Goal: Information Seeking & Learning: Learn about a topic

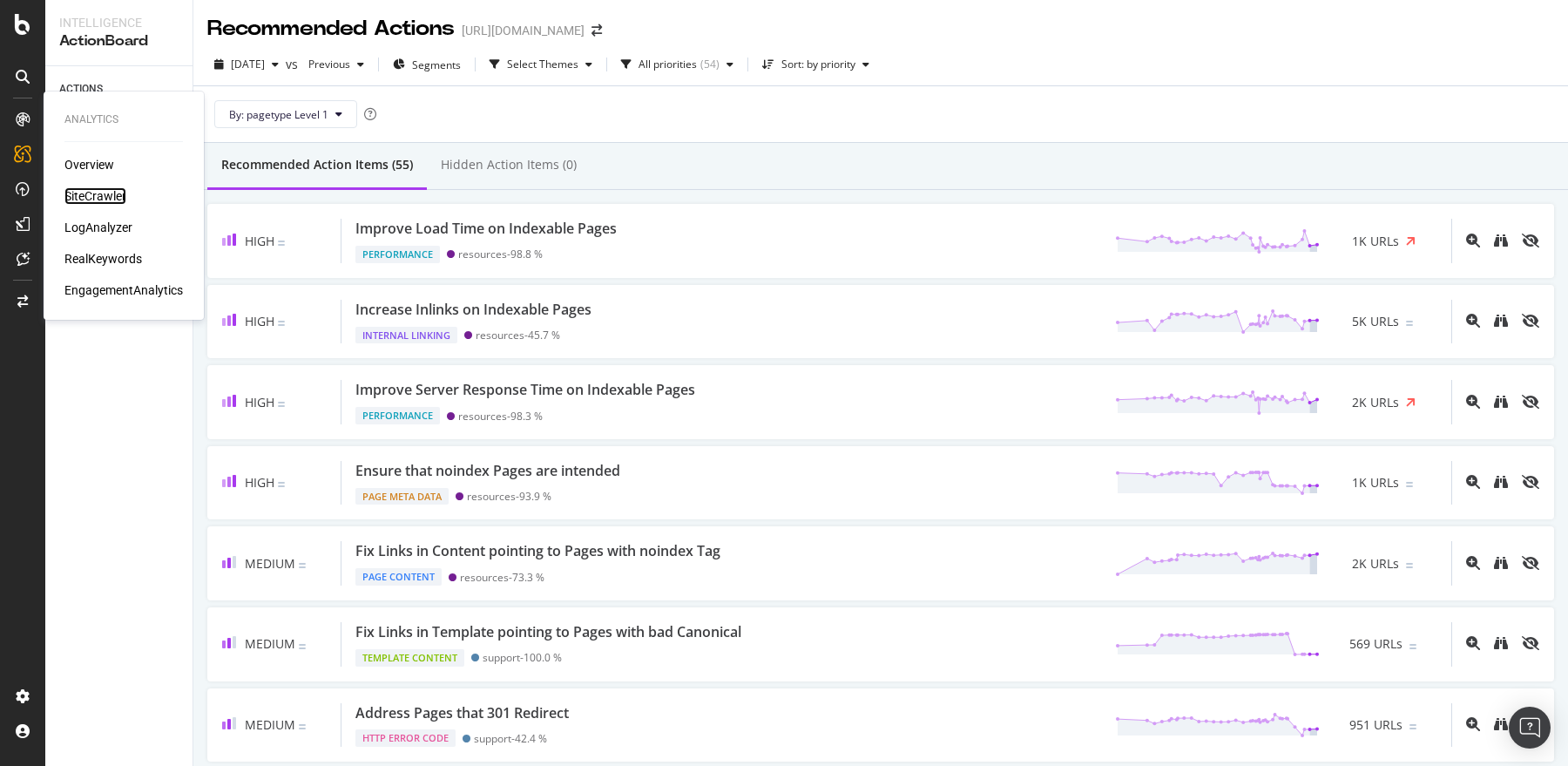
click at [92, 192] on div "SiteCrawler" at bounding box center [94, 196] width 61 height 18
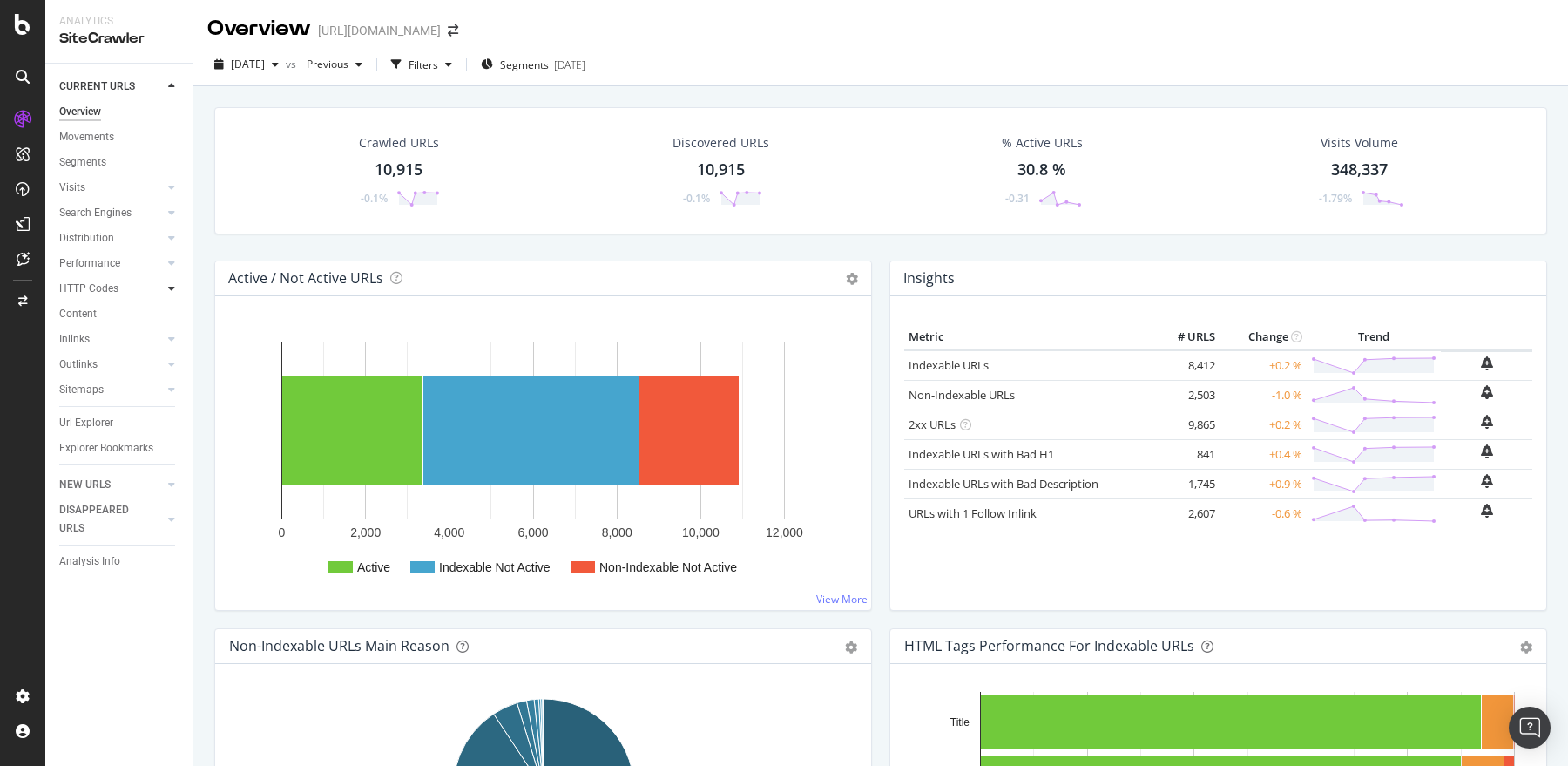
click at [169, 289] on icon at bounding box center [172, 289] width 7 height 11
click at [108, 314] on div "Top Charts" at bounding box center [93, 314] width 52 height 19
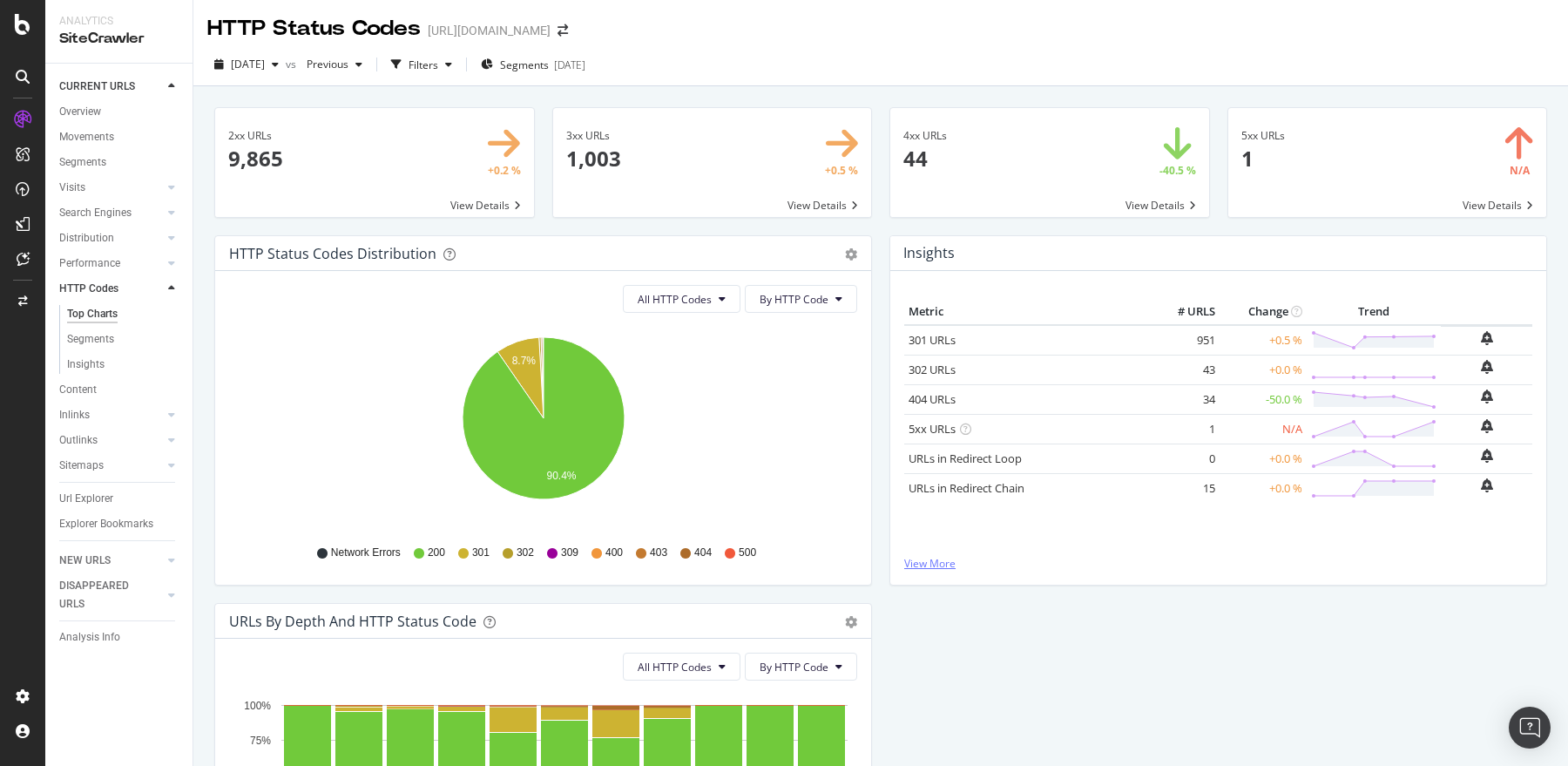
click at [921, 559] on link "View More" at bounding box center [1219, 563] width 629 height 15
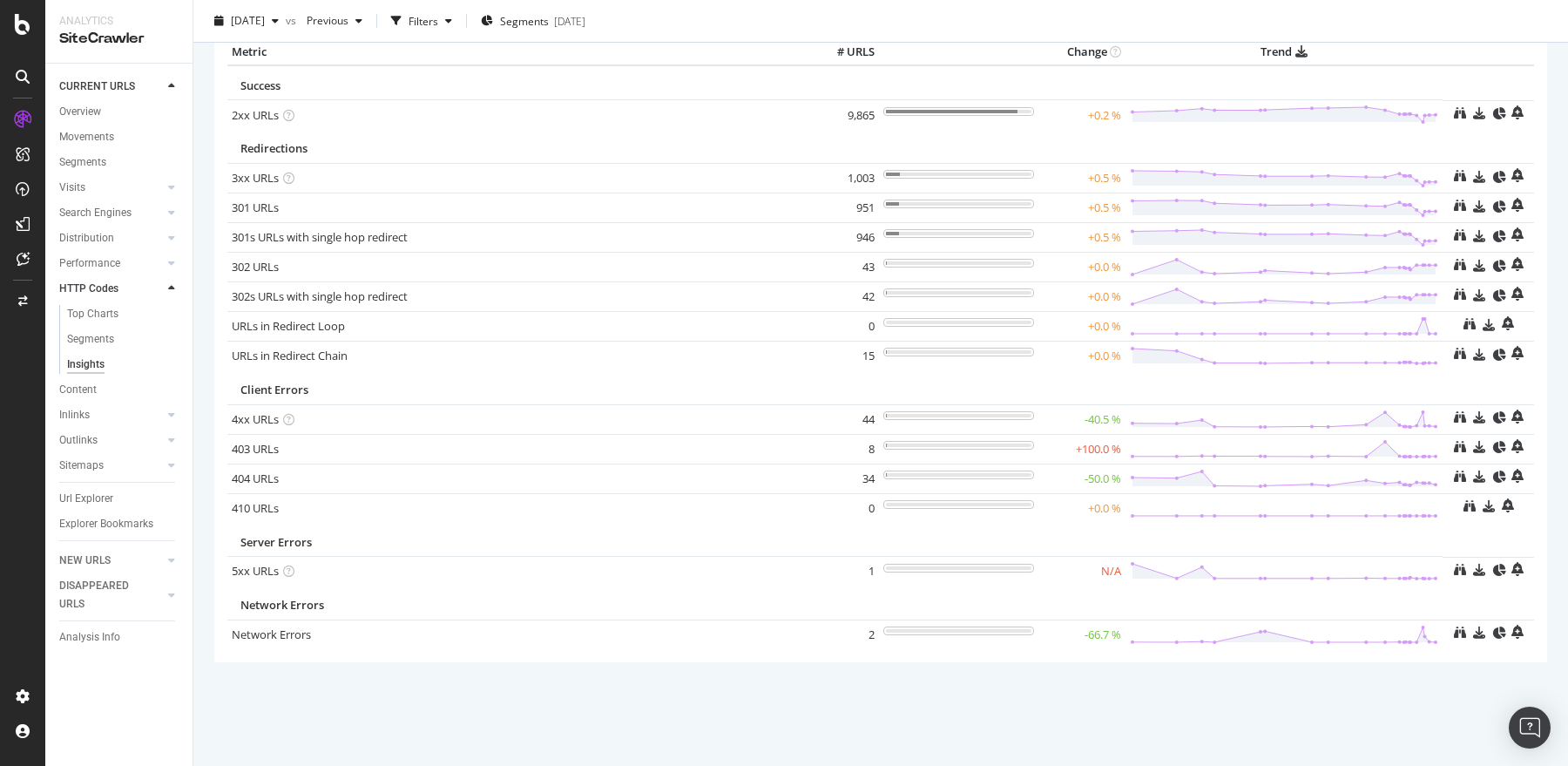
scroll to position [86, 0]
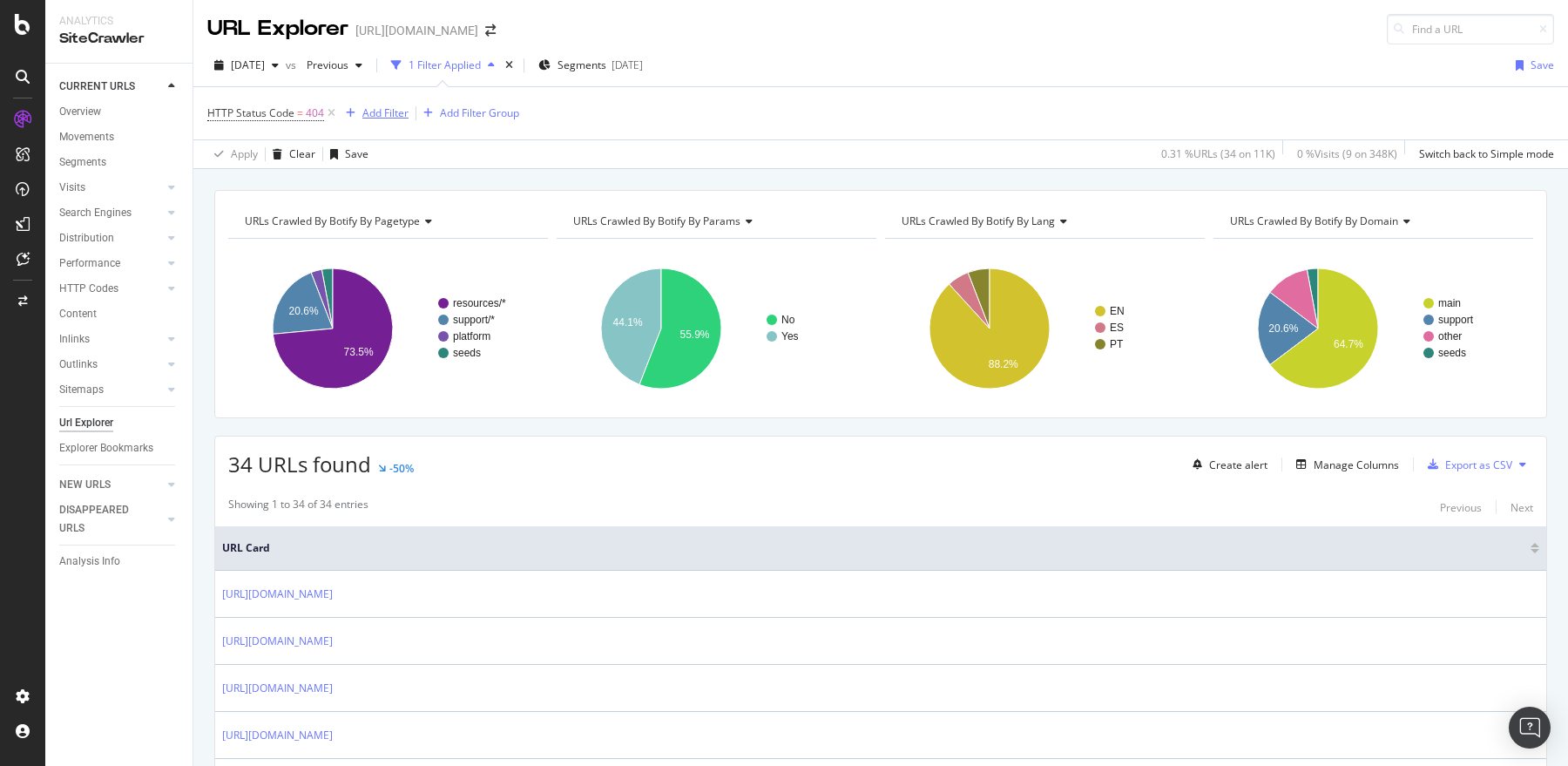
click at [367, 115] on div "Add Filter" at bounding box center [386, 112] width 46 height 15
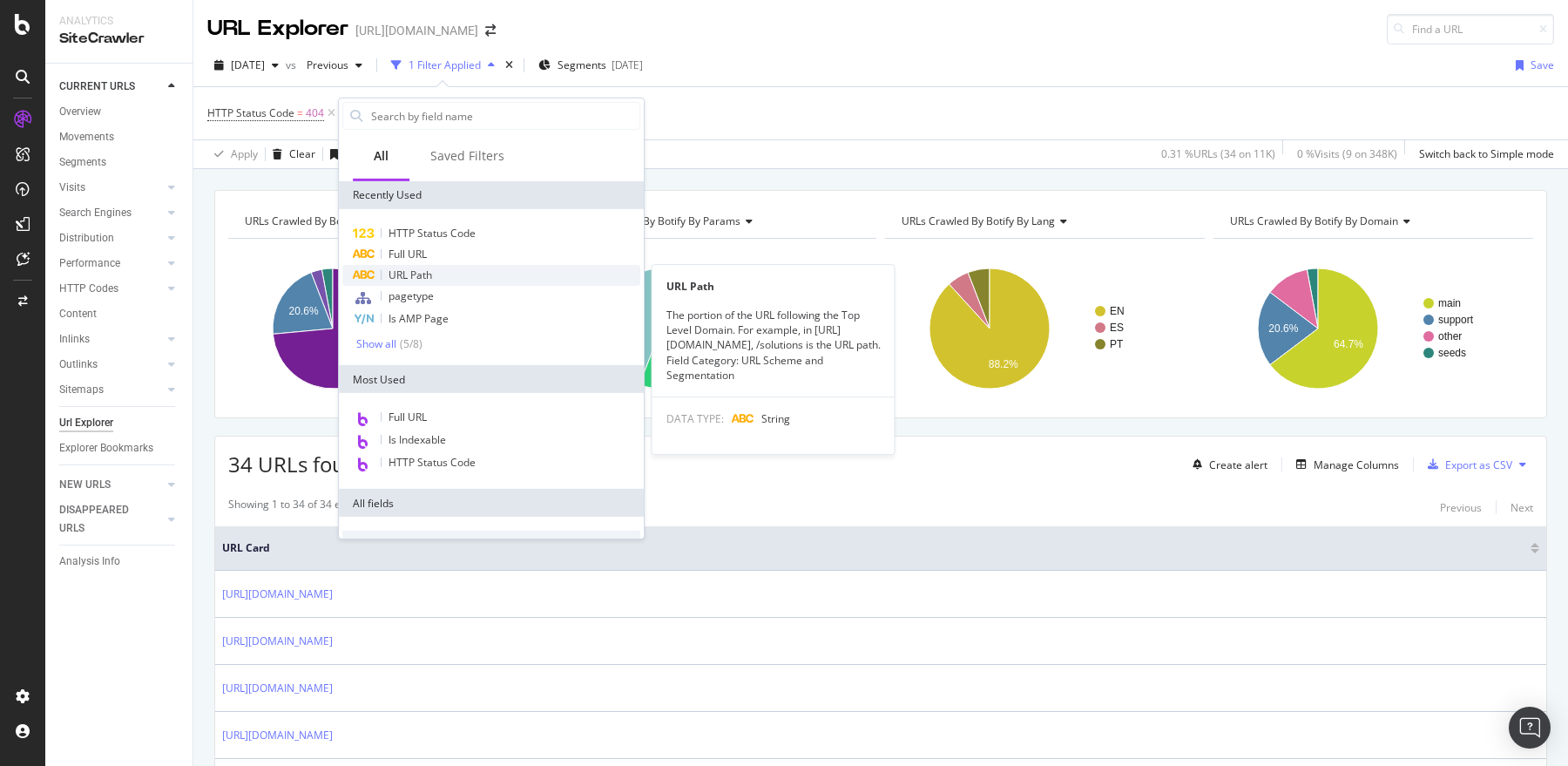
click at [408, 277] on span "URL Path" at bounding box center [410, 274] width 44 height 15
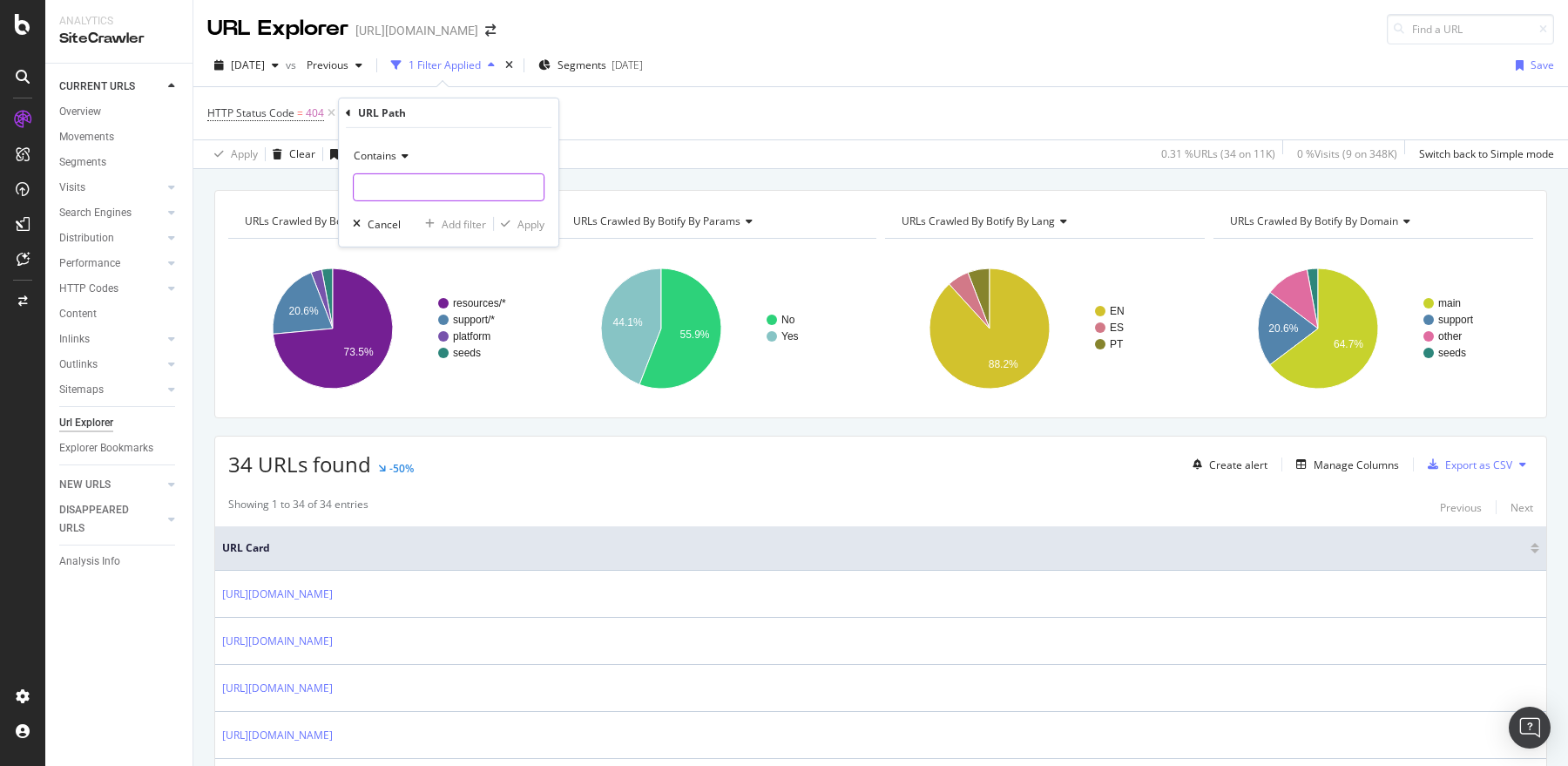
click at [397, 184] on input "text" at bounding box center [448, 187] width 190 height 28
type input "support.sproutsocial.com"
click at [509, 224] on icon "button" at bounding box center [506, 224] width 10 height 11
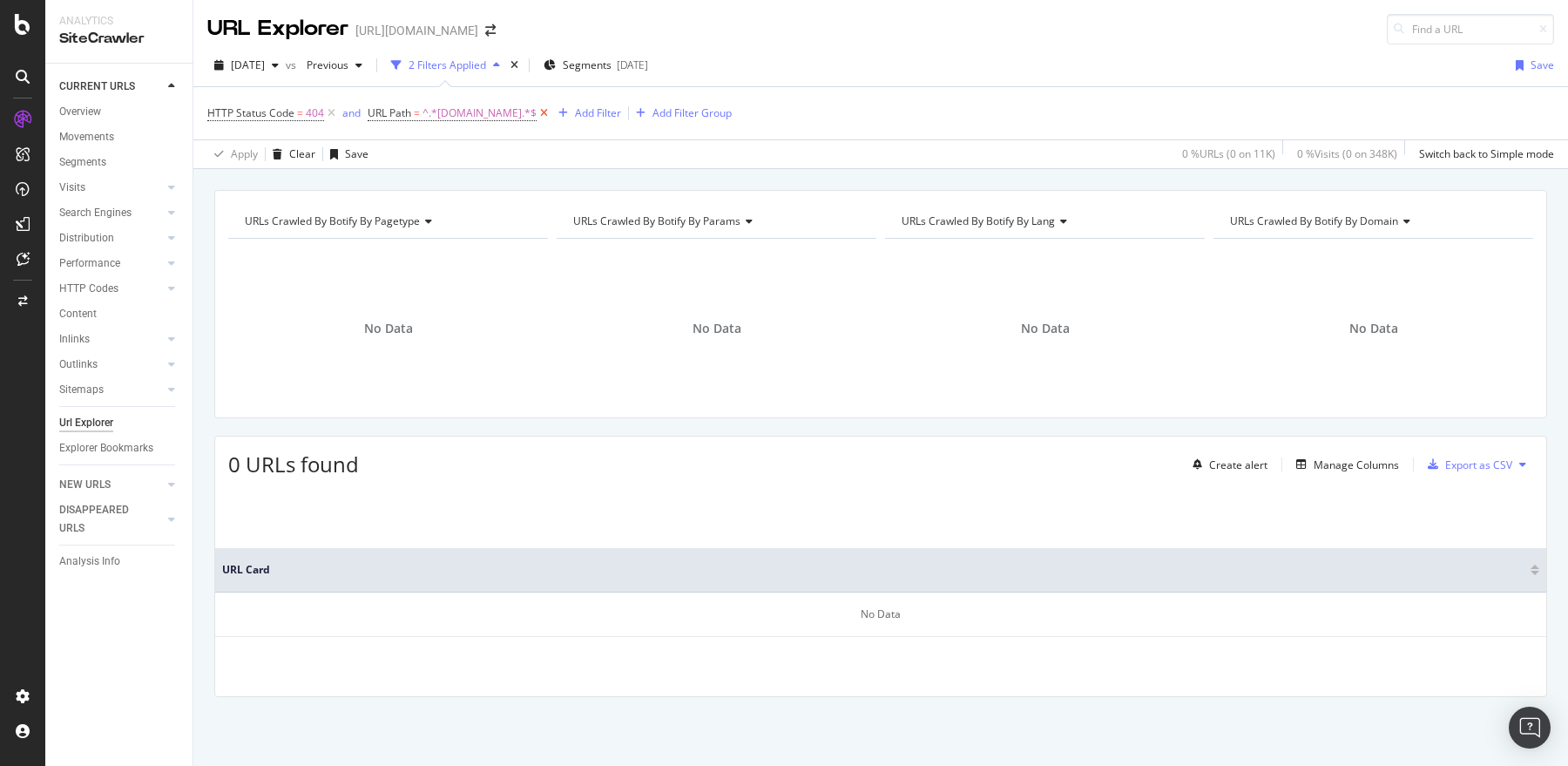
click at [551, 110] on icon at bounding box center [544, 113] width 15 height 18
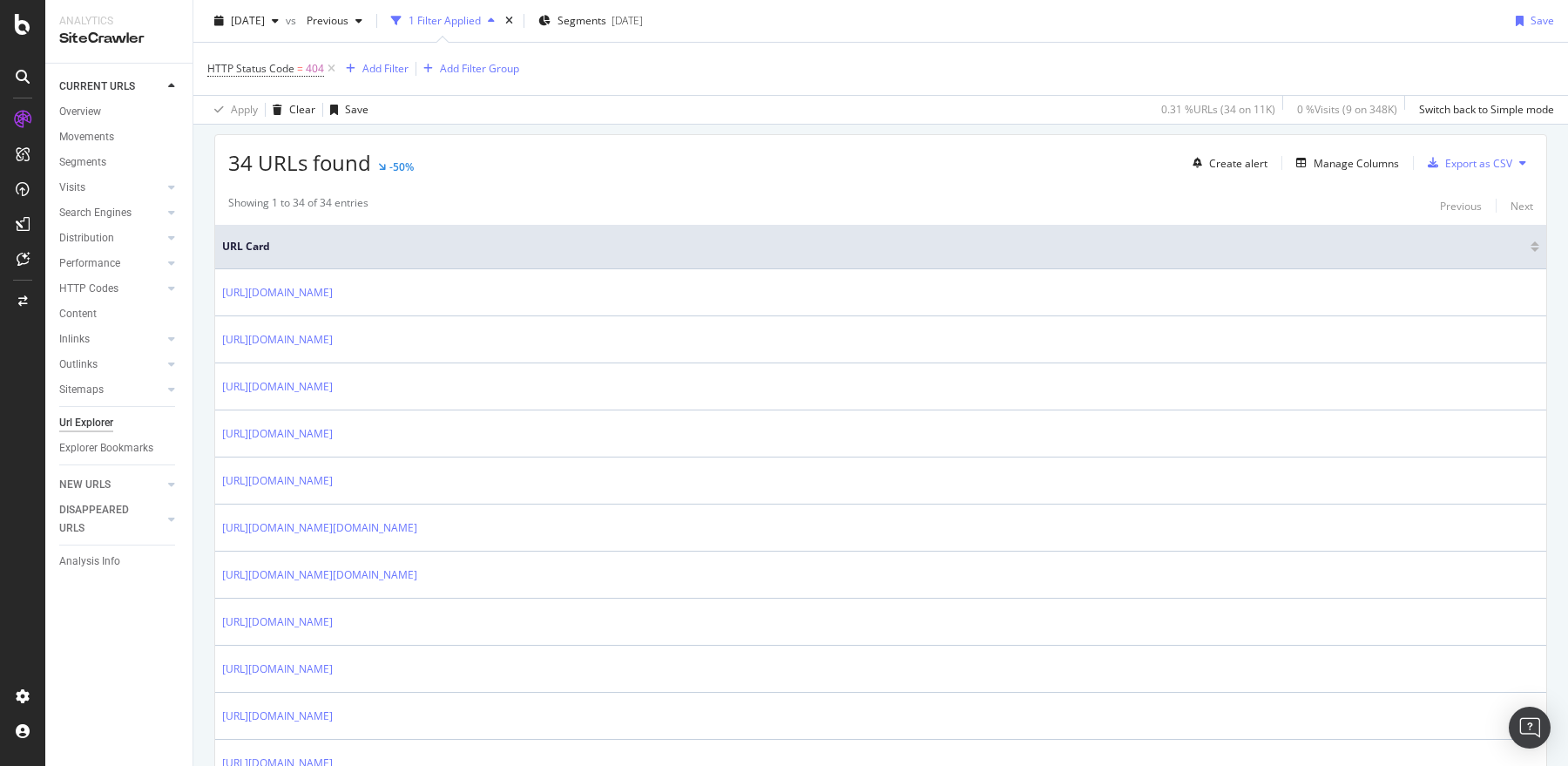
scroll to position [327, 0]
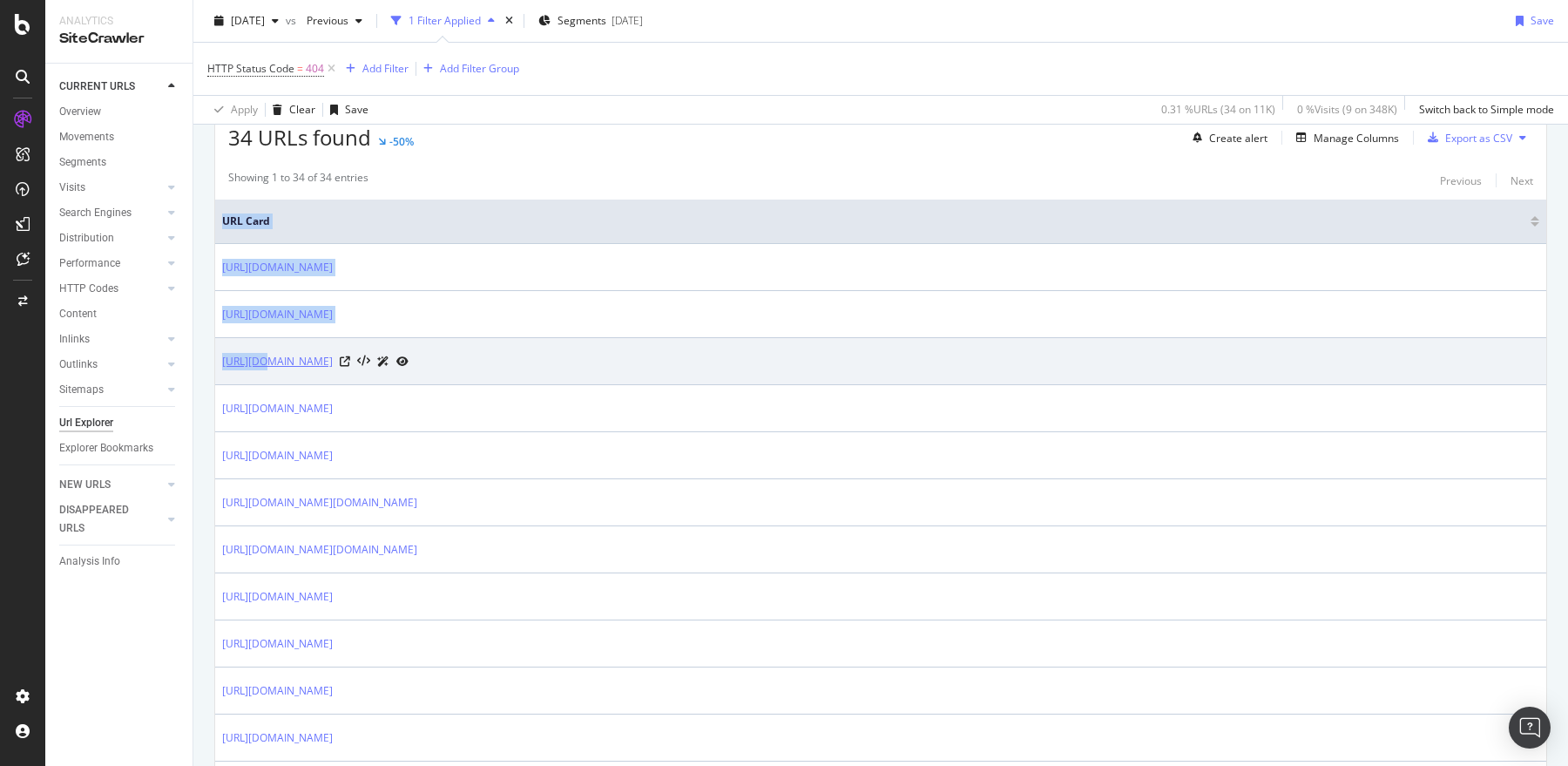
drag, startPoint x: 212, startPoint y: 360, endPoint x: 256, endPoint y: 359, distance: 44.0
drag, startPoint x: 401, startPoint y: 370, endPoint x: 221, endPoint y: 362, distance: 180.2
click at [221, 362] on td "https://support.sproutsocial.com/hc/en-us/articles/19282663719437" at bounding box center [881, 362] width 1331 height 47
copy link "https://support.sproutsocial.com/hc/en-us/articles/19282663719437"
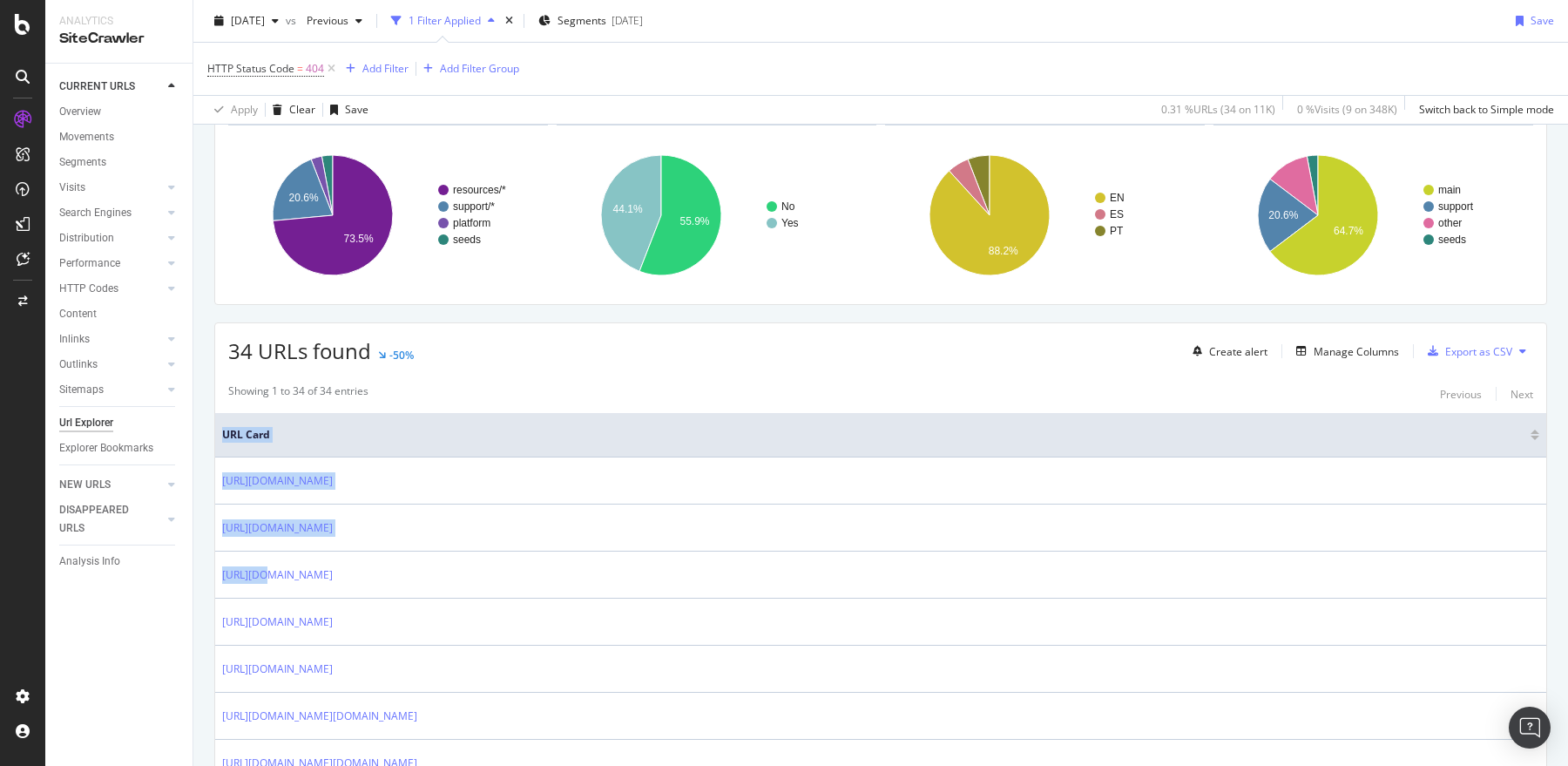
scroll to position [94, 0]
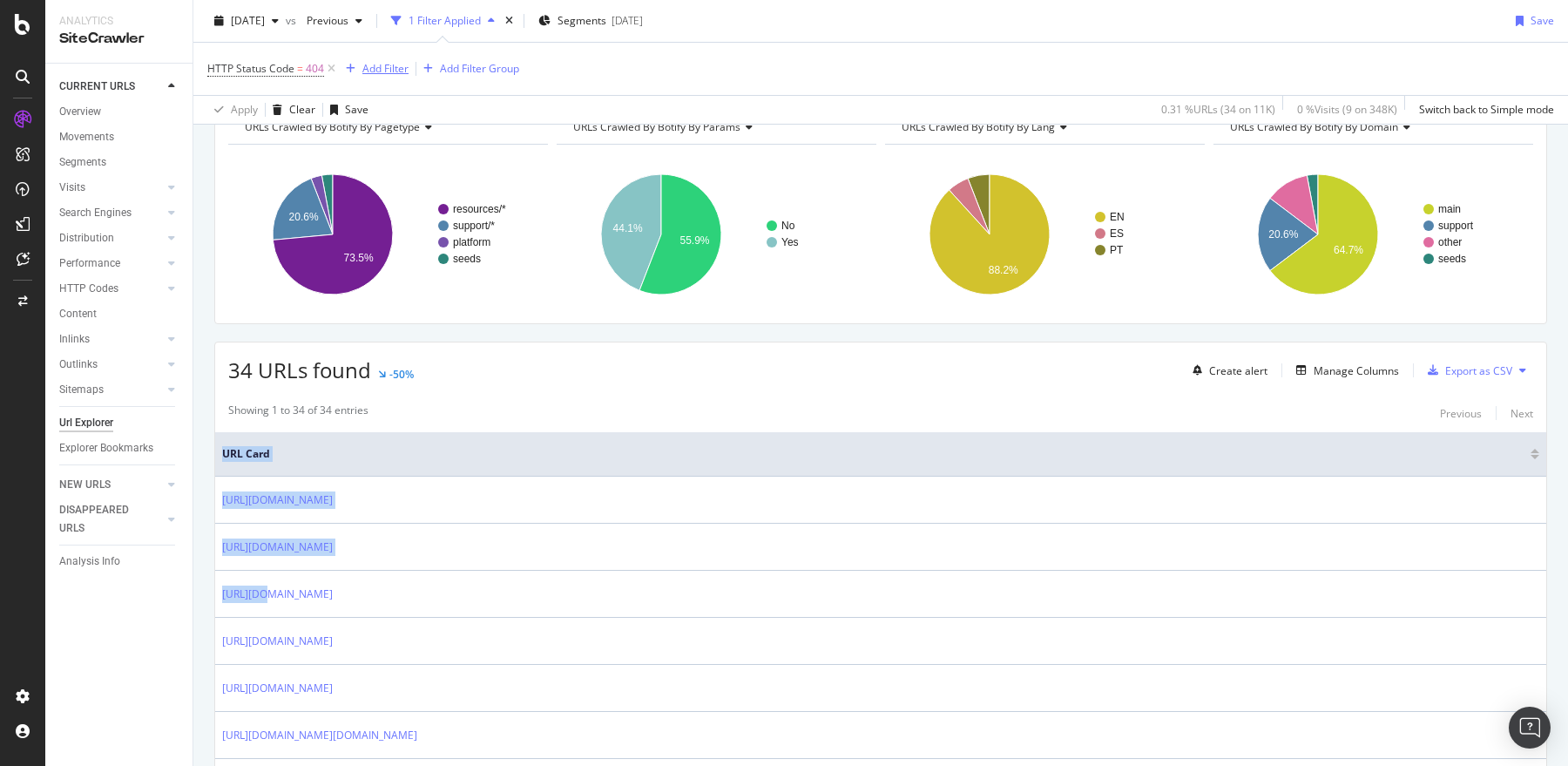
click at [371, 69] on div "Add Filter" at bounding box center [386, 68] width 46 height 15
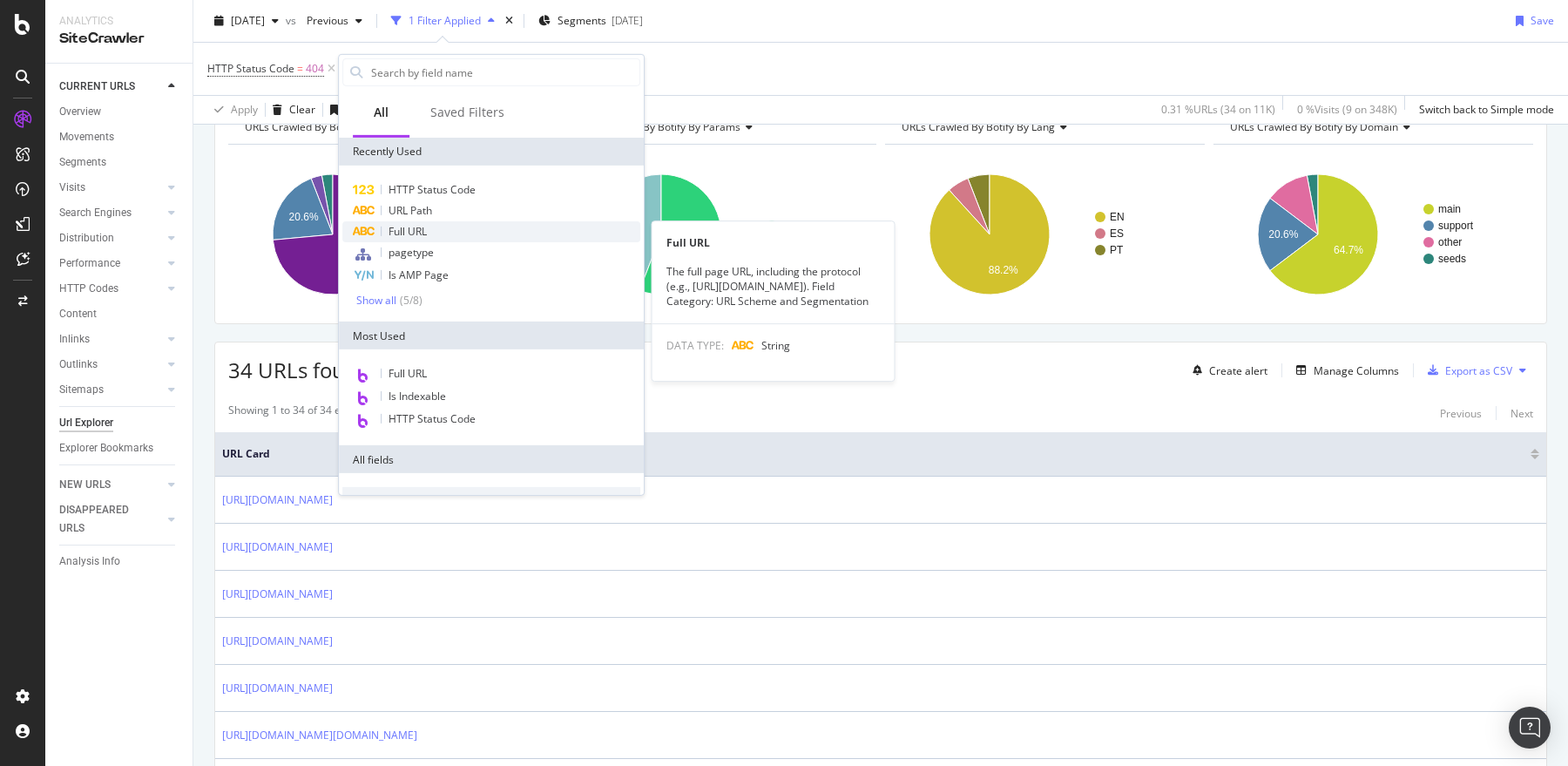
click at [400, 234] on span "Full URL" at bounding box center [407, 231] width 38 height 15
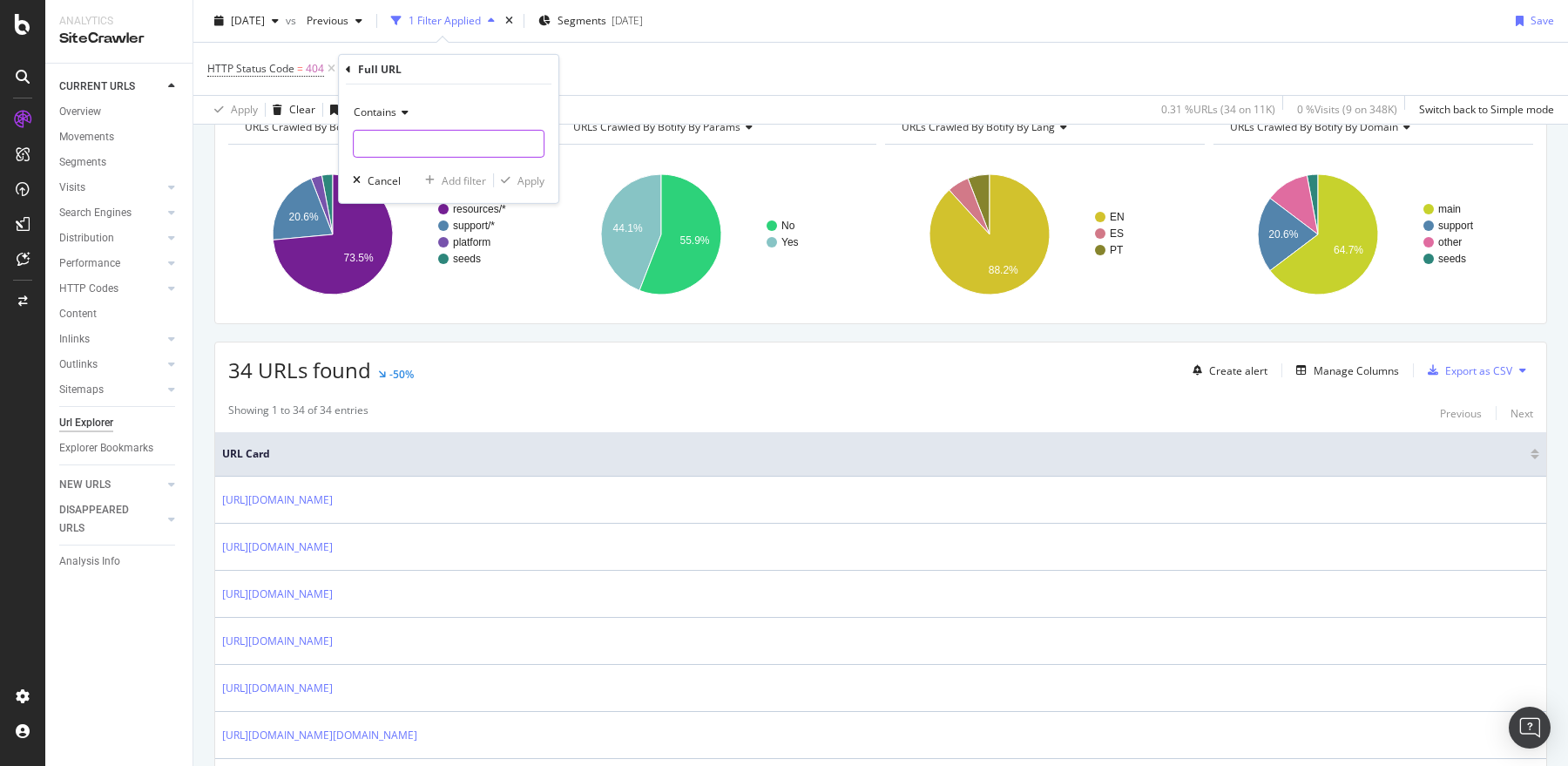
click at [395, 149] on input "text" at bounding box center [448, 143] width 190 height 28
paste input "https://support.sproutsocial.com/hc/en-us/articles/19282663719437"
drag, startPoint x: 385, startPoint y: 145, endPoint x: 557, endPoint y: 161, distance: 172.7
click at [557, 161] on div "Contains https://support.sproutsocial.com/hc/en-us/articles/19282663719437 Canc…" at bounding box center [449, 143] width 220 height 118
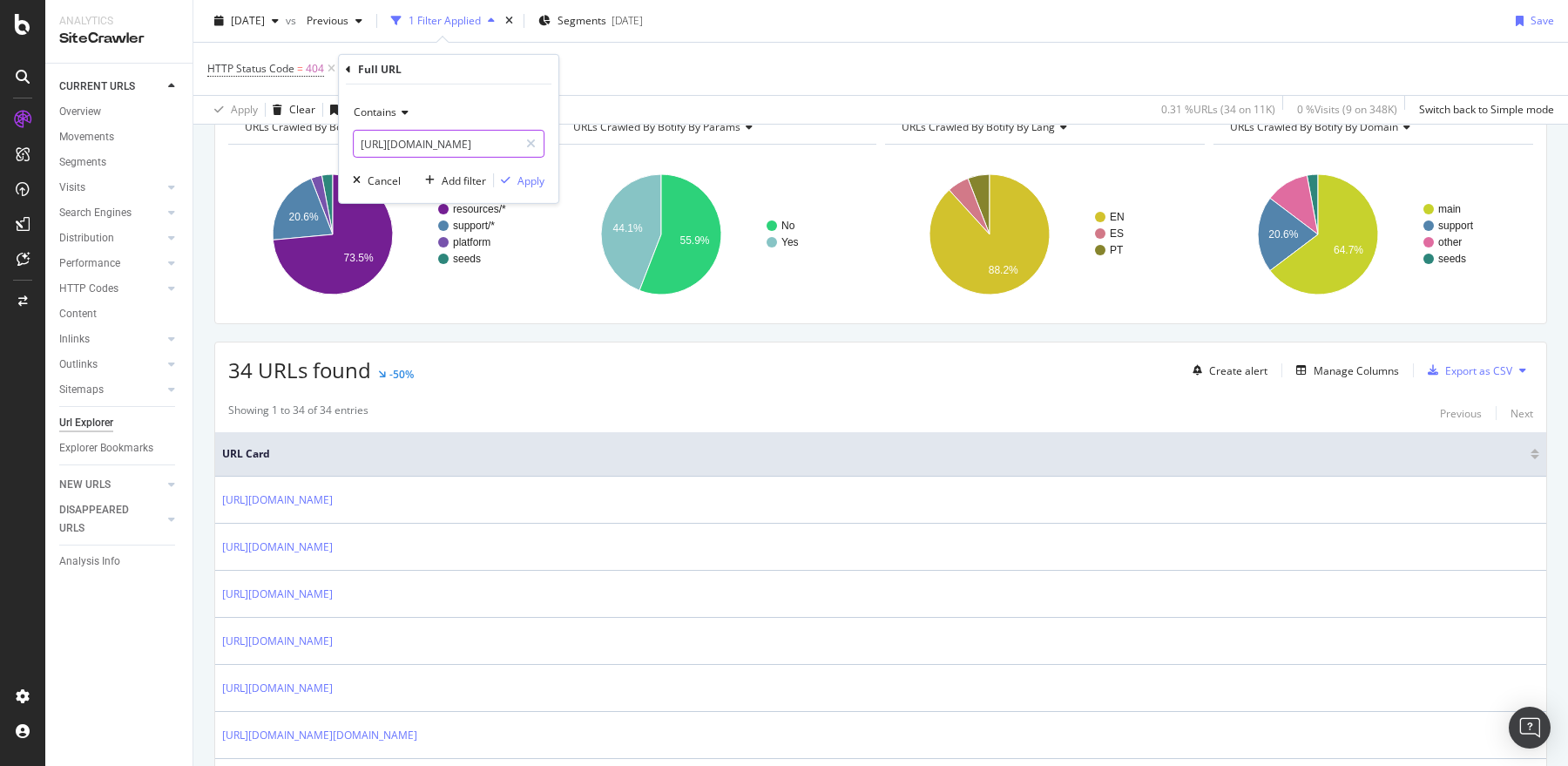
scroll to position [0, 12]
type input "https://support.sproutsocial.com/"
click at [537, 181] on div "Apply" at bounding box center [531, 180] width 27 height 15
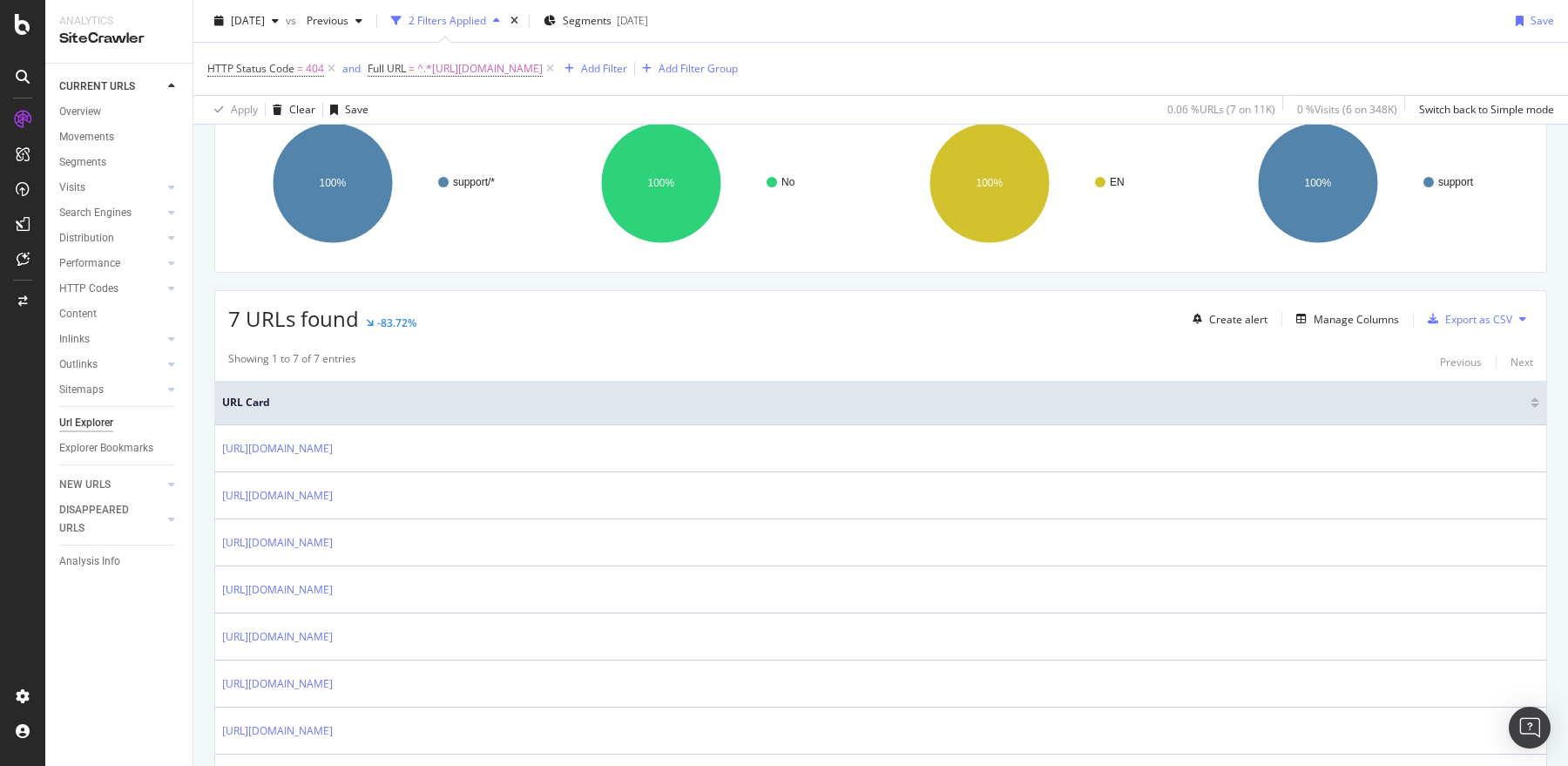
scroll to position [229, 0]
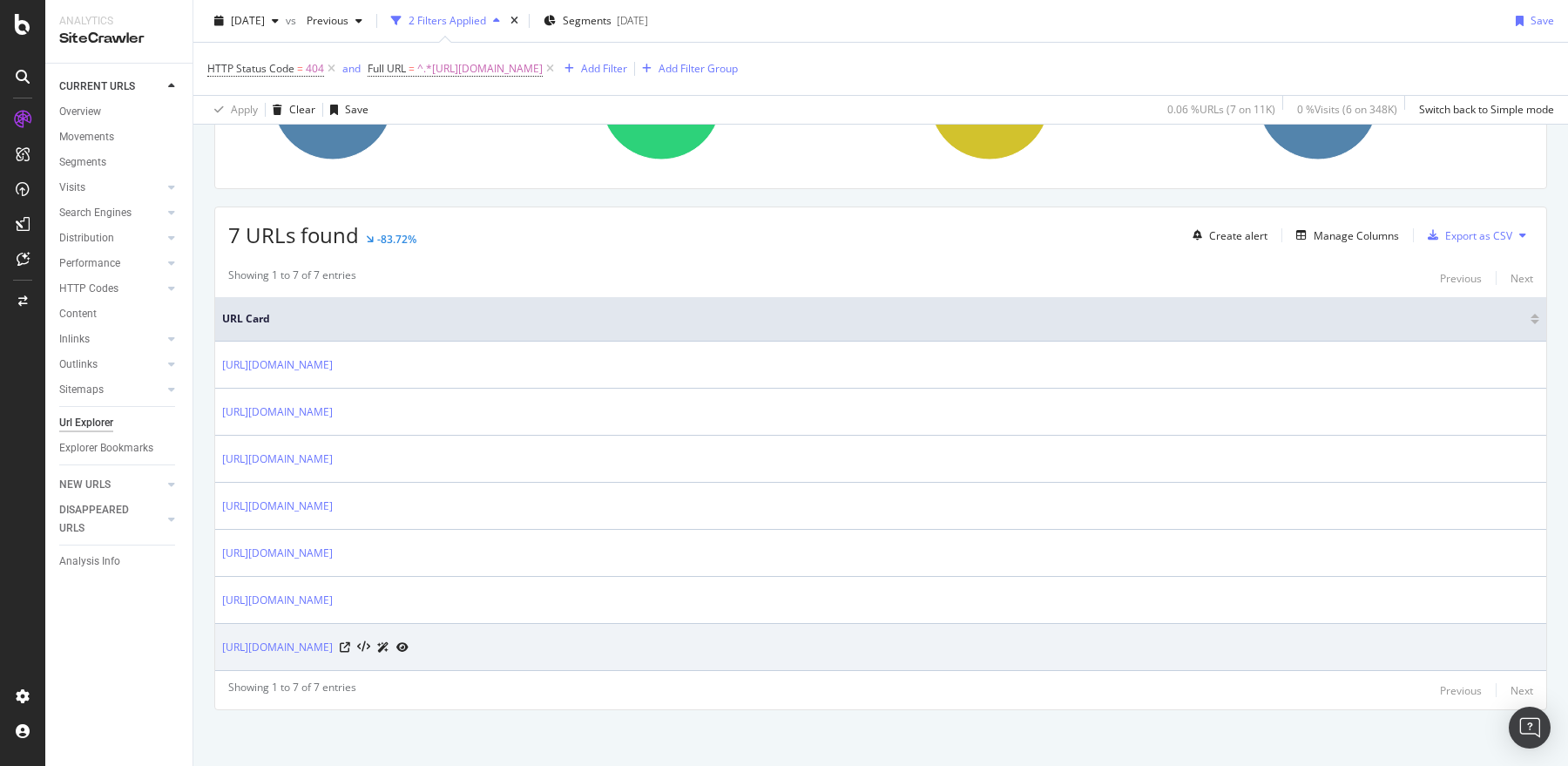
drag, startPoint x: 211, startPoint y: 351, endPoint x: 559, endPoint y: 646, distance: 456.2
click at [559, 646] on div "URLs Crawled By Botify By pagetype Chart (by Value) Table Expand Export as CSV …" at bounding box center [881, 366] width 1375 height 811
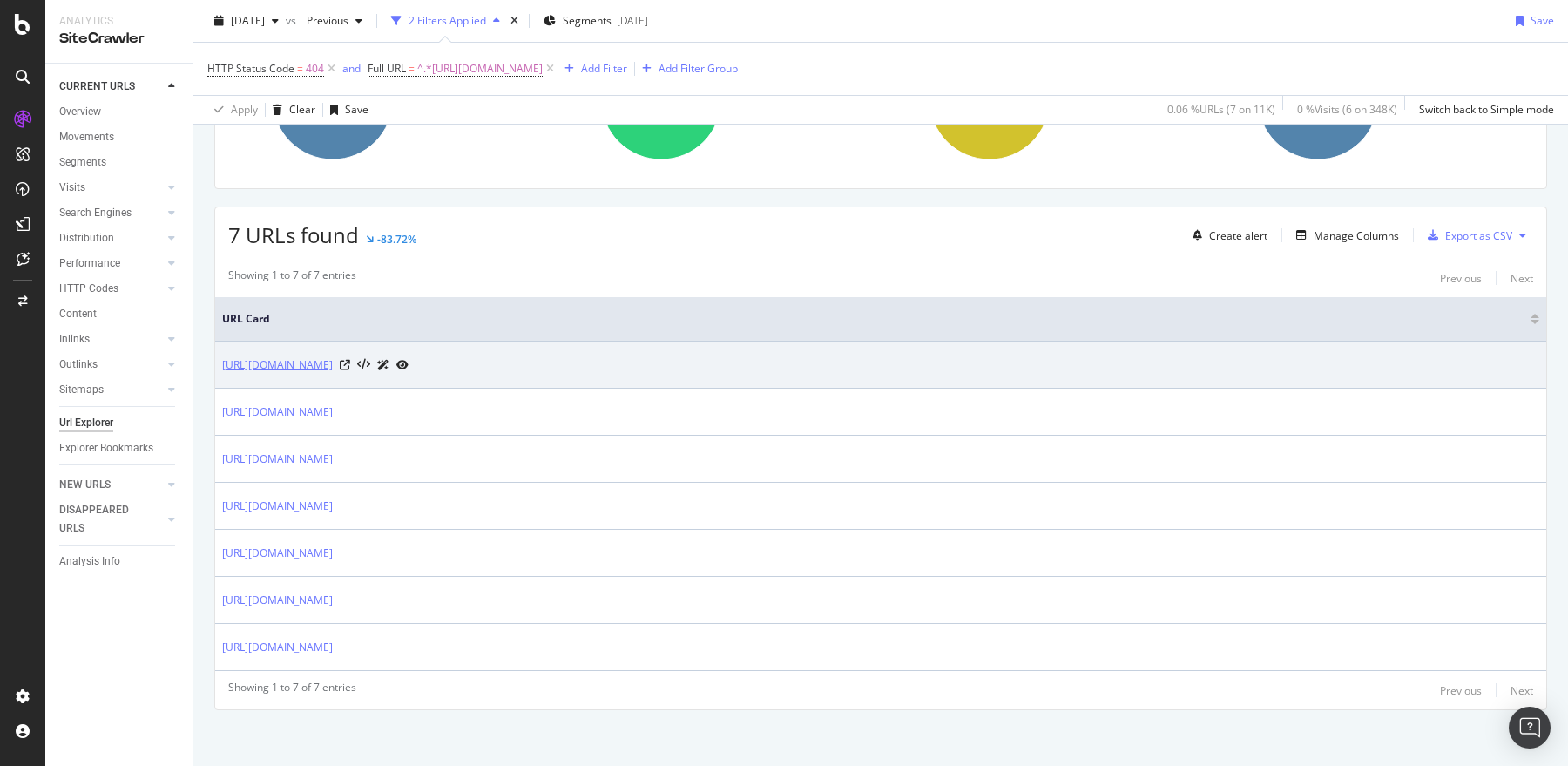
click at [333, 363] on link "https://support.sproutsocial.com/hc/en-us/articles/19282663719437" at bounding box center [278, 365] width 110 height 18
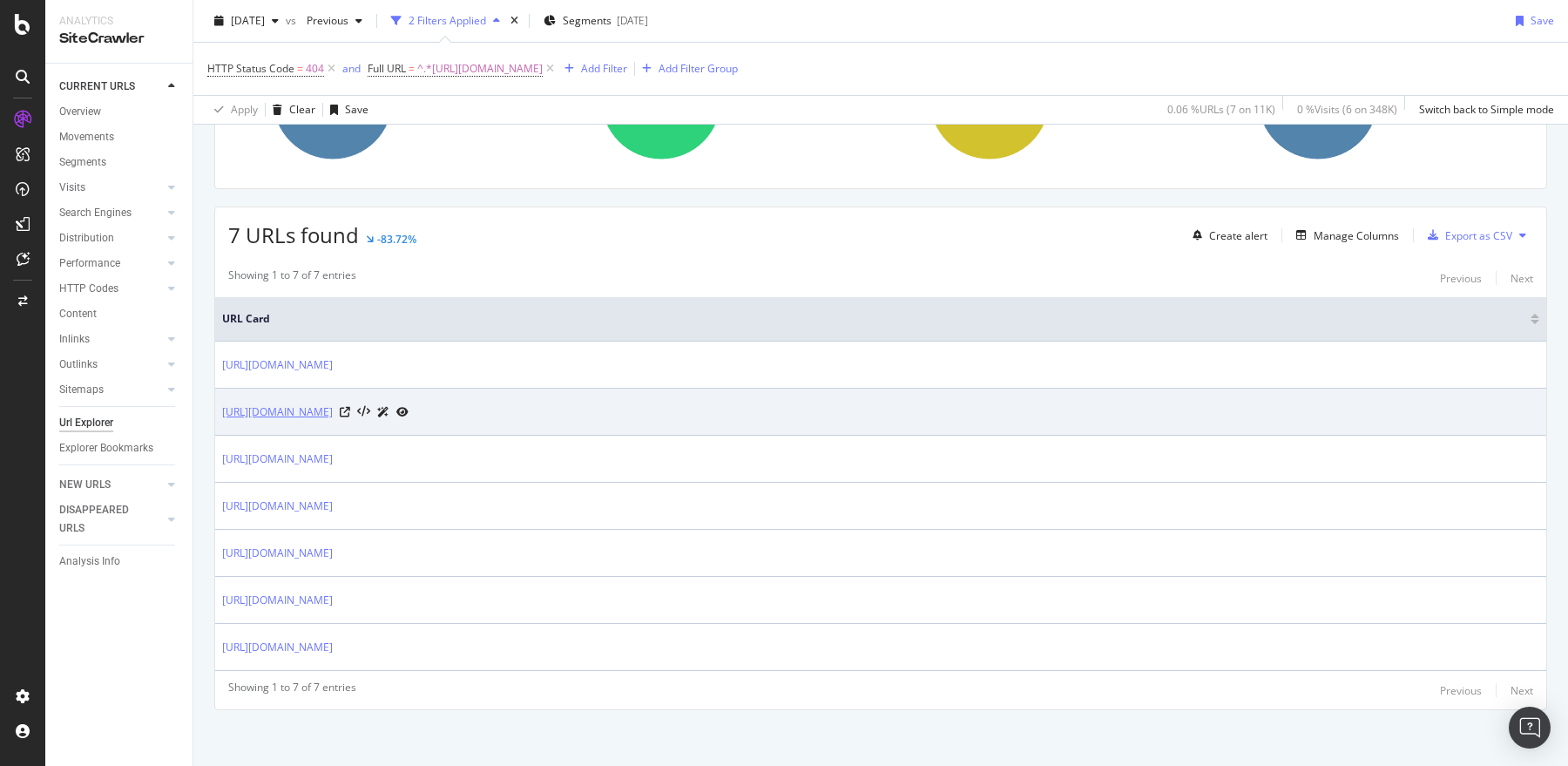
click at [333, 409] on link "https://support.sproutsocial.com/hc/en-us/articles/26571355328525" at bounding box center [278, 412] width 110 height 18
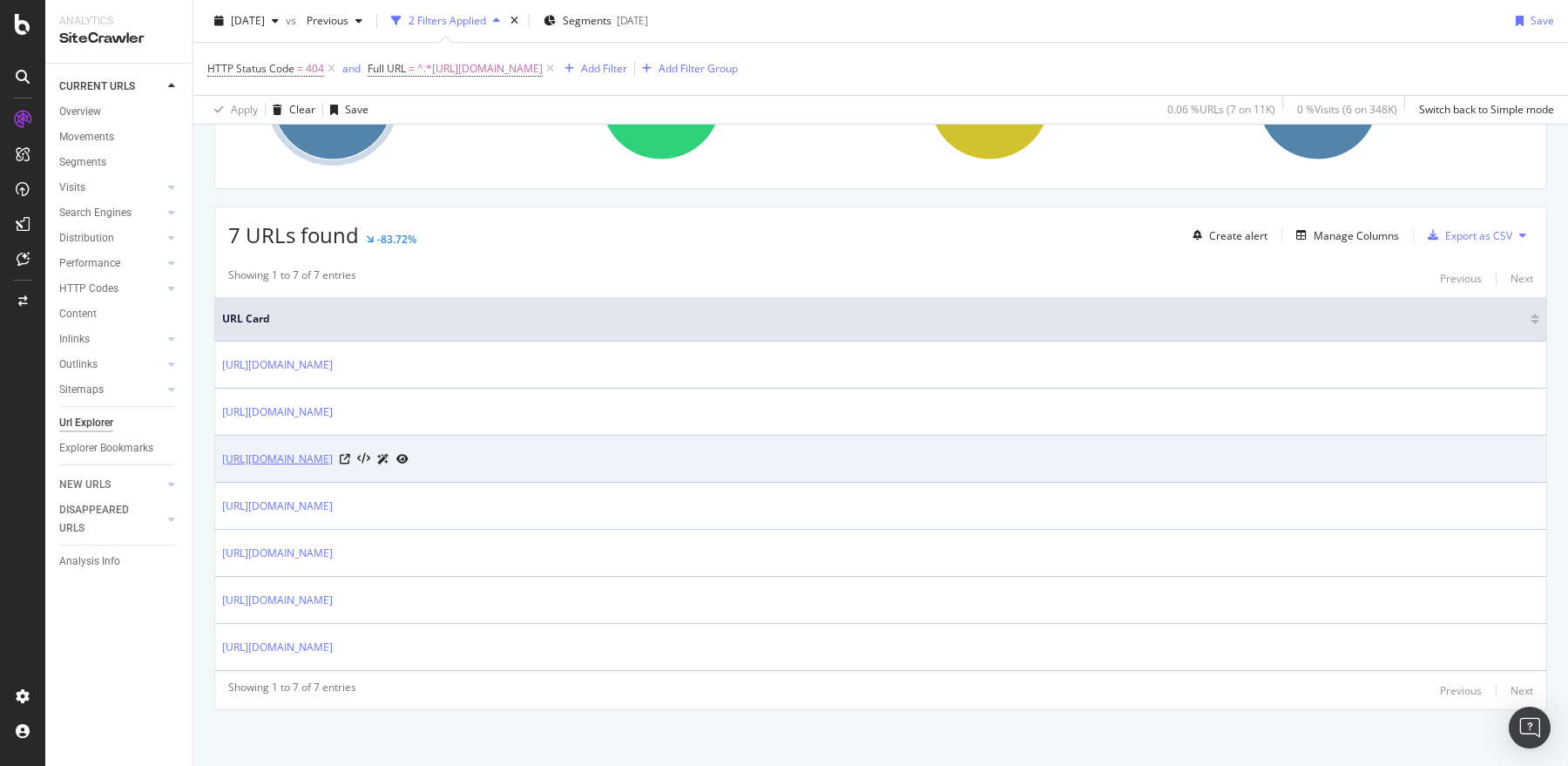
click at [333, 457] on link "https://support.sproutsocial.com/hc/en-us/articles/31961601456269-Influencer-Ma…" at bounding box center [278, 460] width 110 height 18
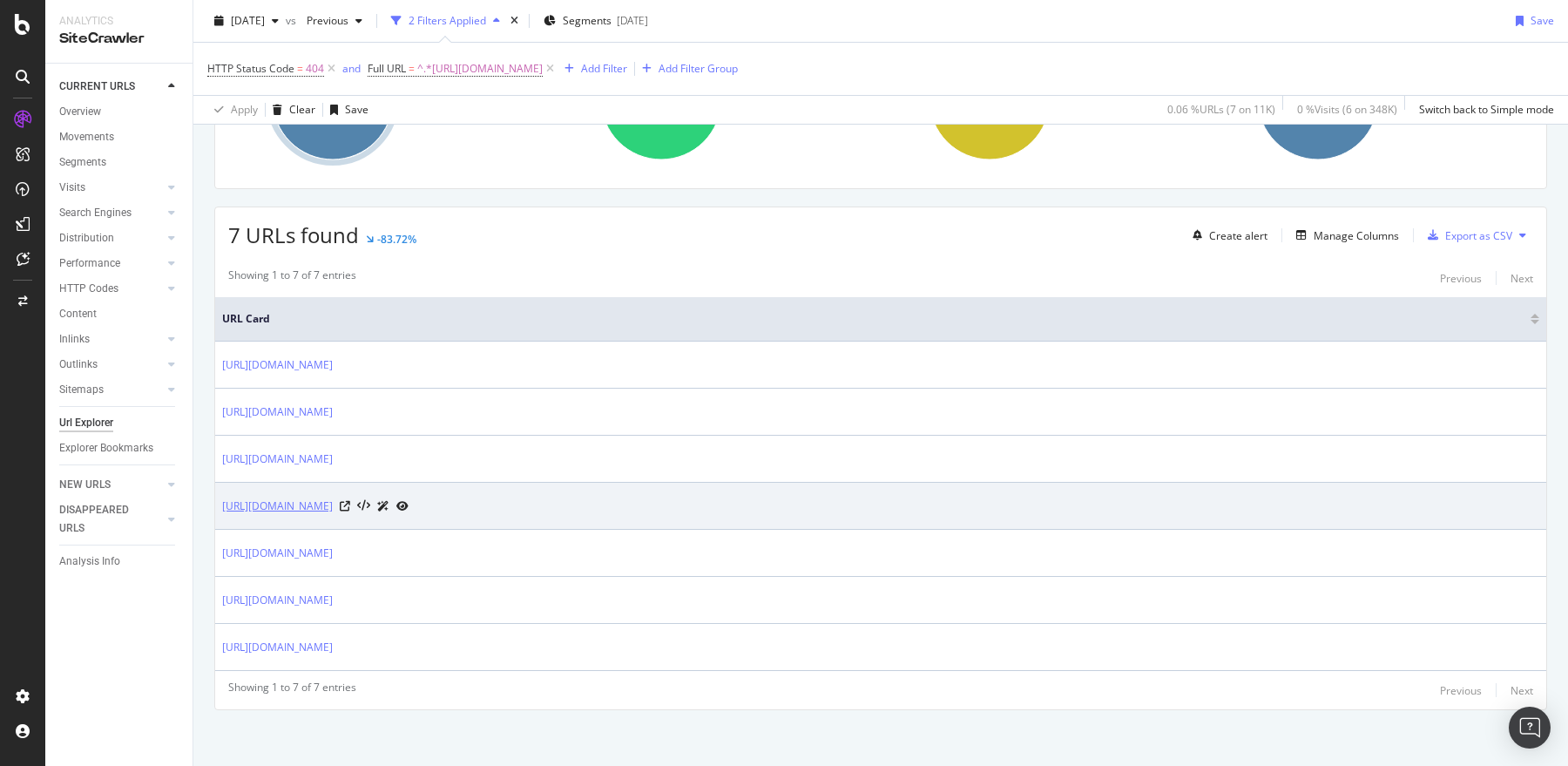
click at [333, 501] on link "https://support.sproutsocial.com/hc/en-us/articles/31961919651213-Influencer-Ma…" at bounding box center [278, 507] width 110 height 18
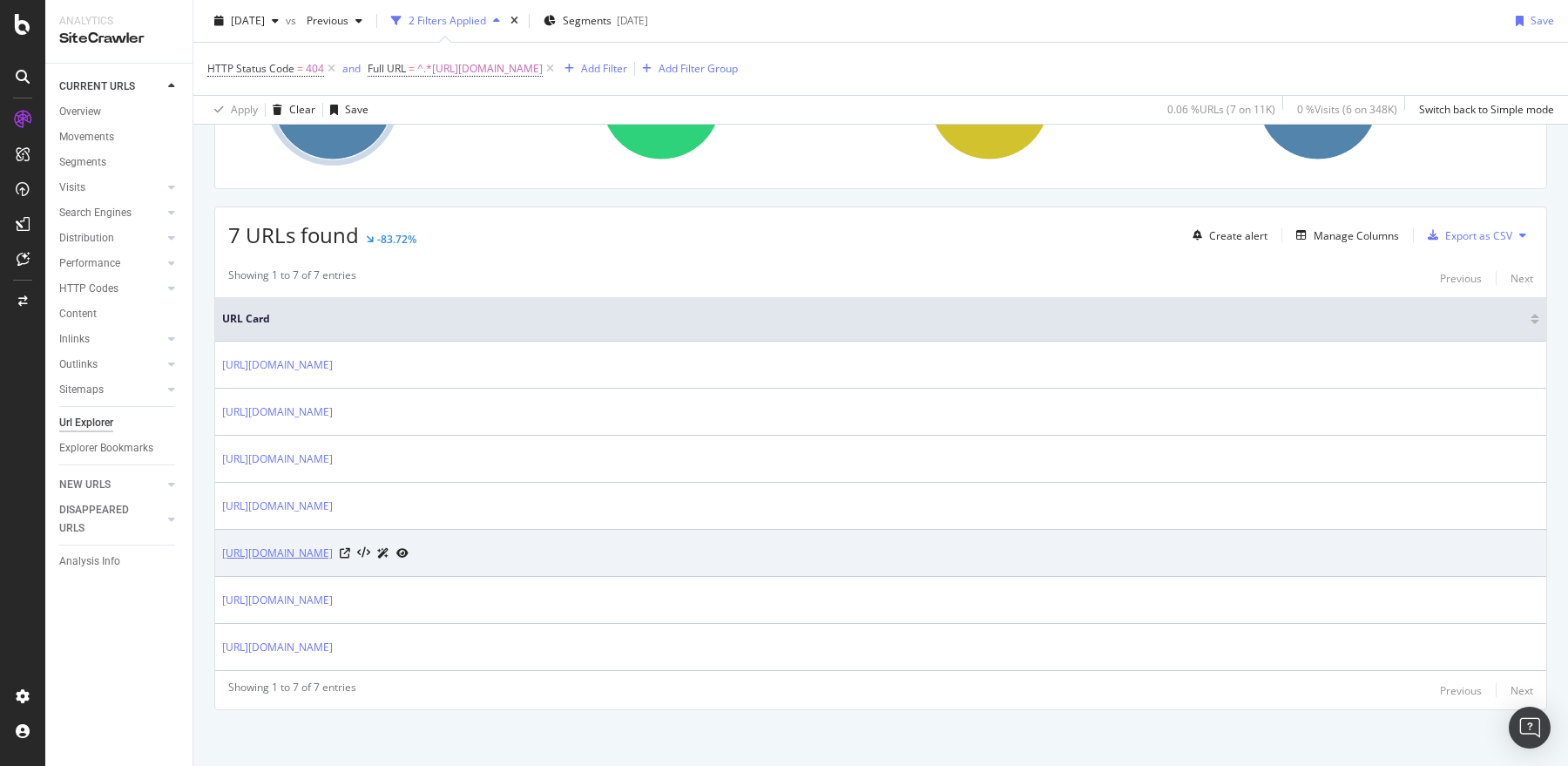
click at [333, 551] on link "https://support.sproutsocial.com/hc/en-us/articles/26759472138253-Profile-Perfo…" at bounding box center [278, 554] width 110 height 18
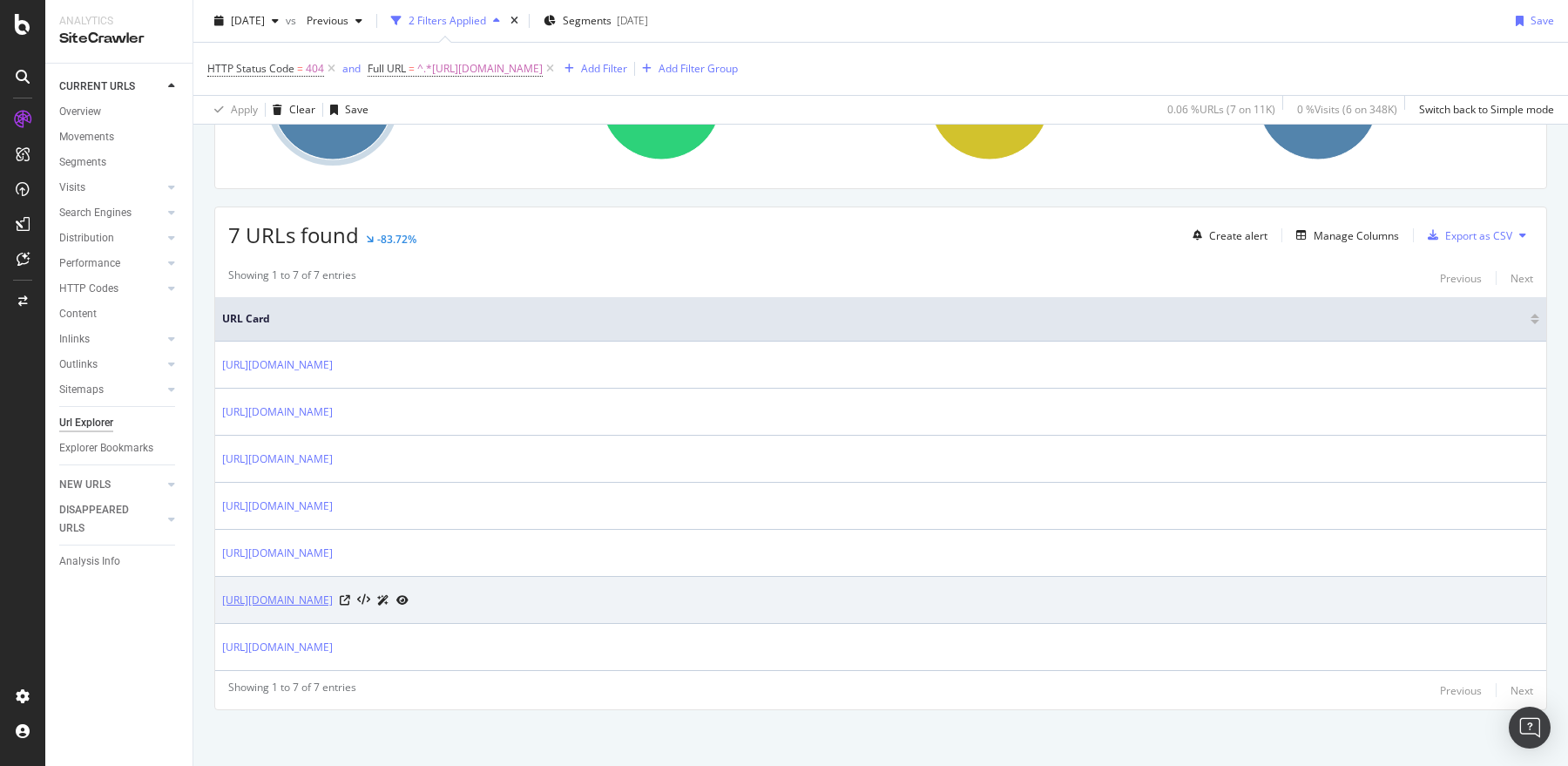
click at [333, 599] on link "https://support.sproutsocial.com/hc/en-us/articles/35654990428173" at bounding box center [278, 600] width 110 height 18
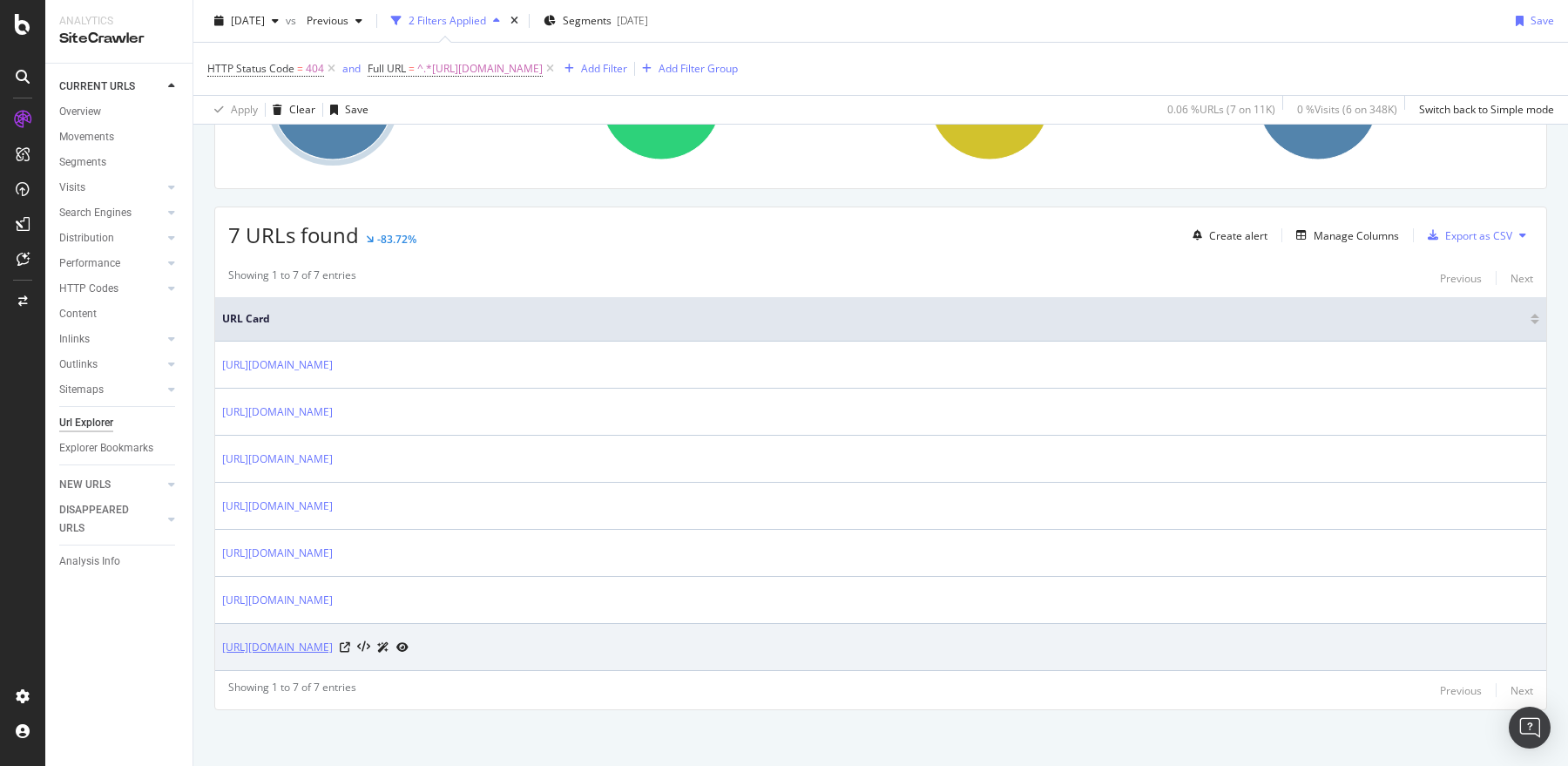
click at [333, 643] on link "https://support.sproutsocial.com/hc/en-us/articles/19820403965837" at bounding box center [278, 648] width 110 height 18
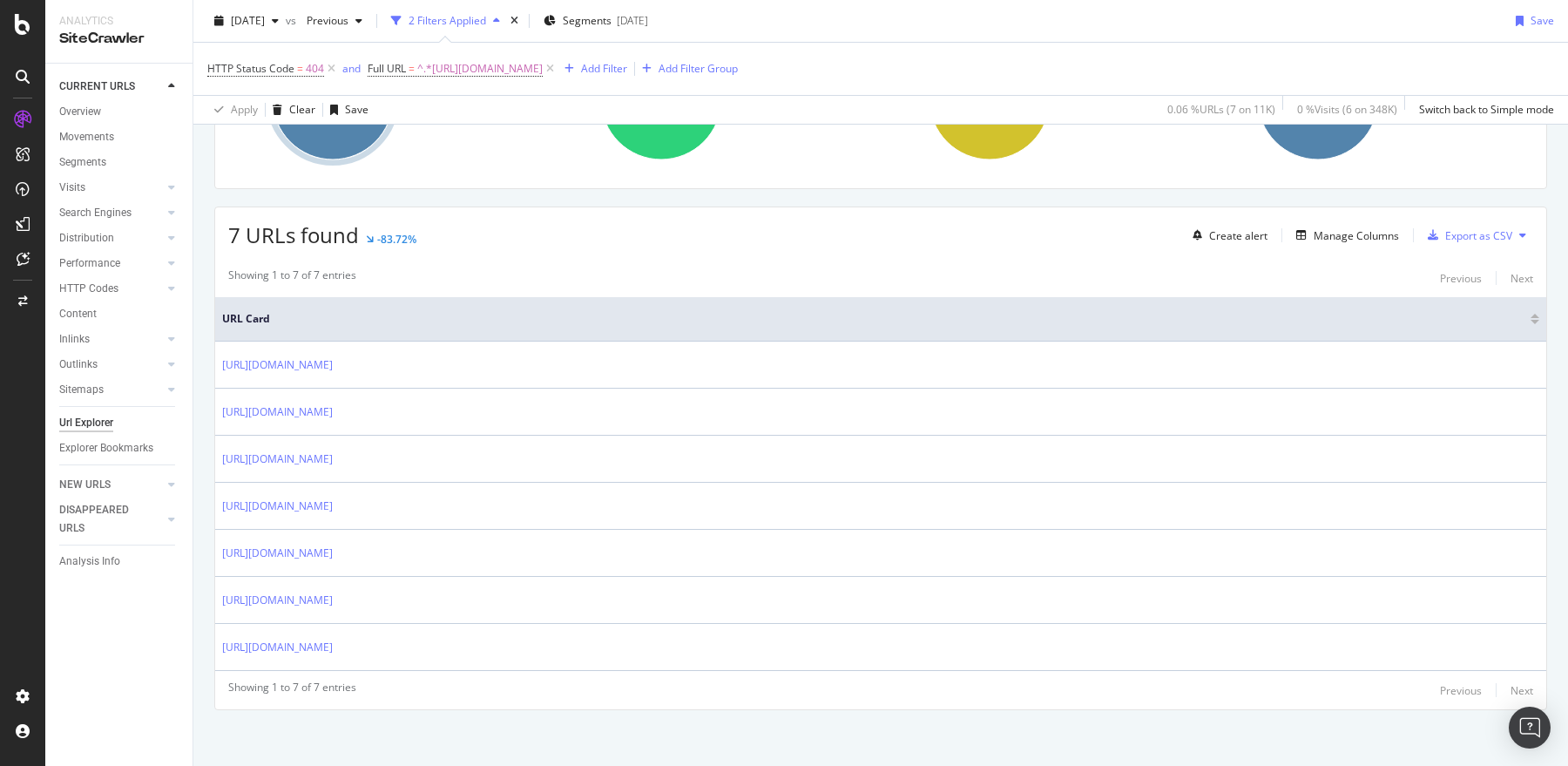
click at [520, 277] on div "Showing 1 to 7 of 7 entries Previous Next" at bounding box center [881, 277] width 1331 height 20
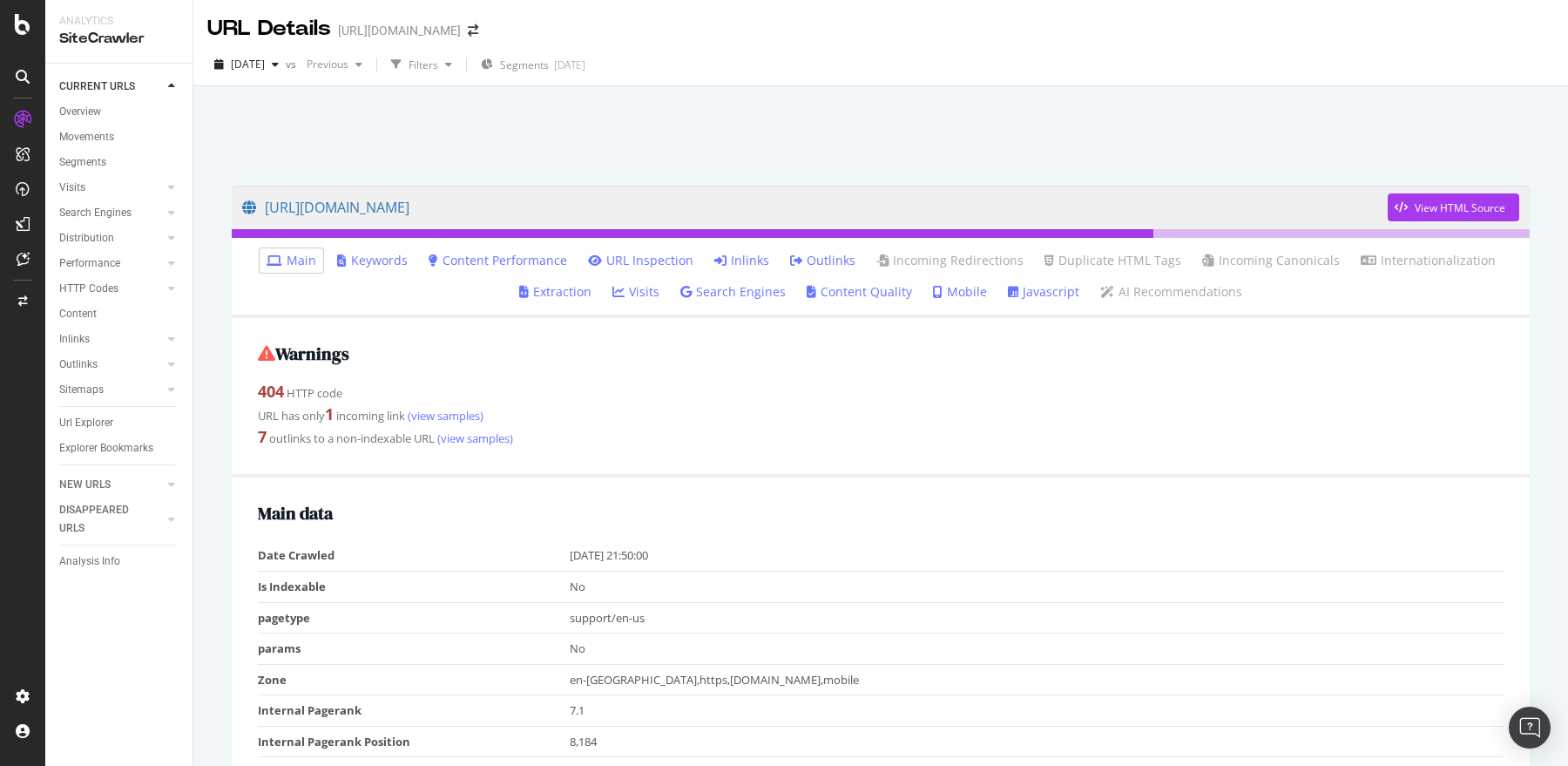
click at [740, 265] on link "Inlinks" at bounding box center [742, 261] width 55 height 18
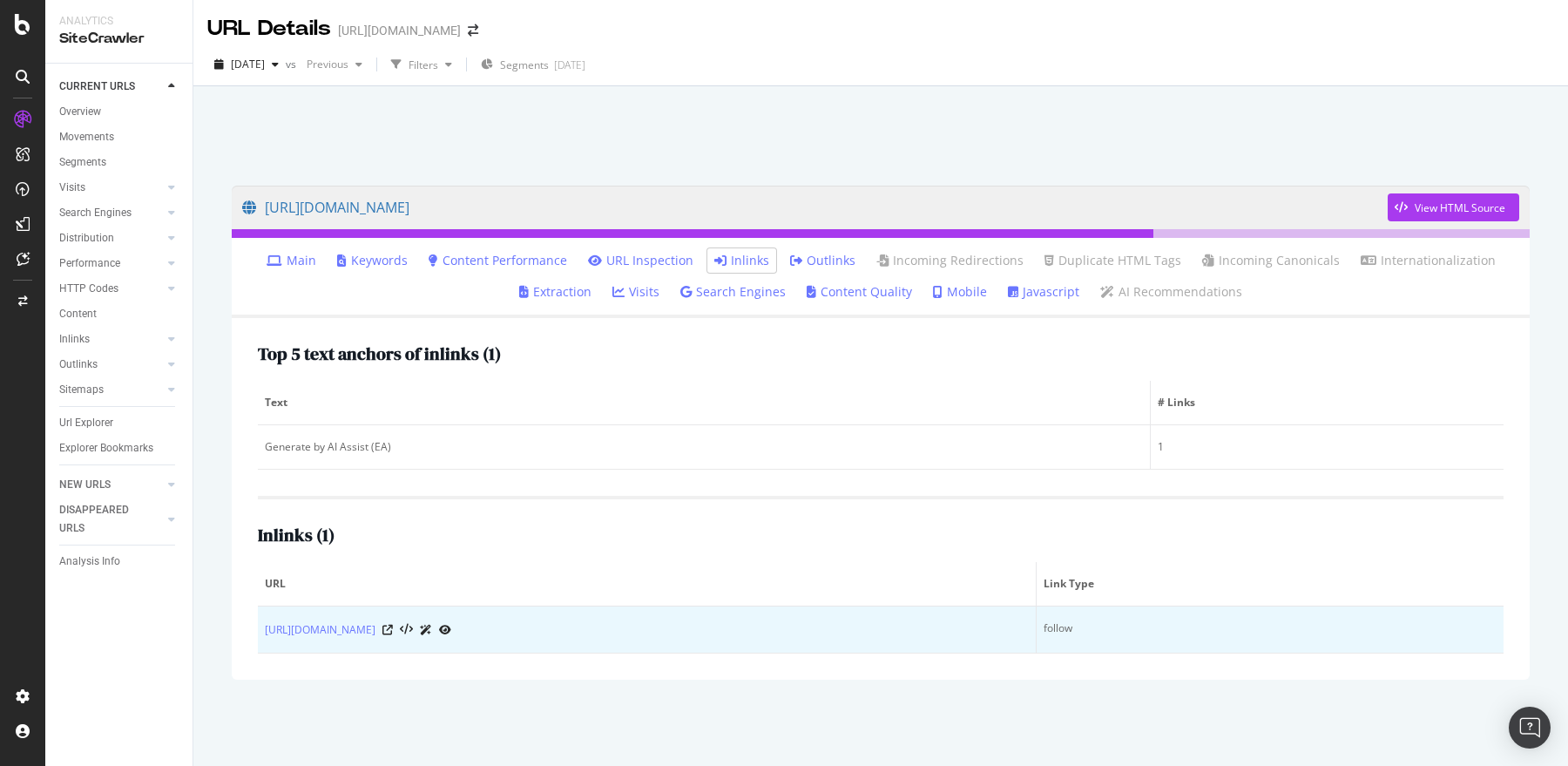
drag, startPoint x: 779, startPoint y: 598, endPoint x: 880, endPoint y: 623, distance: 104.0
click at [880, 623] on table "URL Link Type https://support.sproutsocial.com/hc/en-us/articles/20105027830669…" at bounding box center [881, 607] width 1246 height 92
copy table "Link Type https://support.sproutsocial.com/hc/en-us/articles/20105027830669-Wha…"
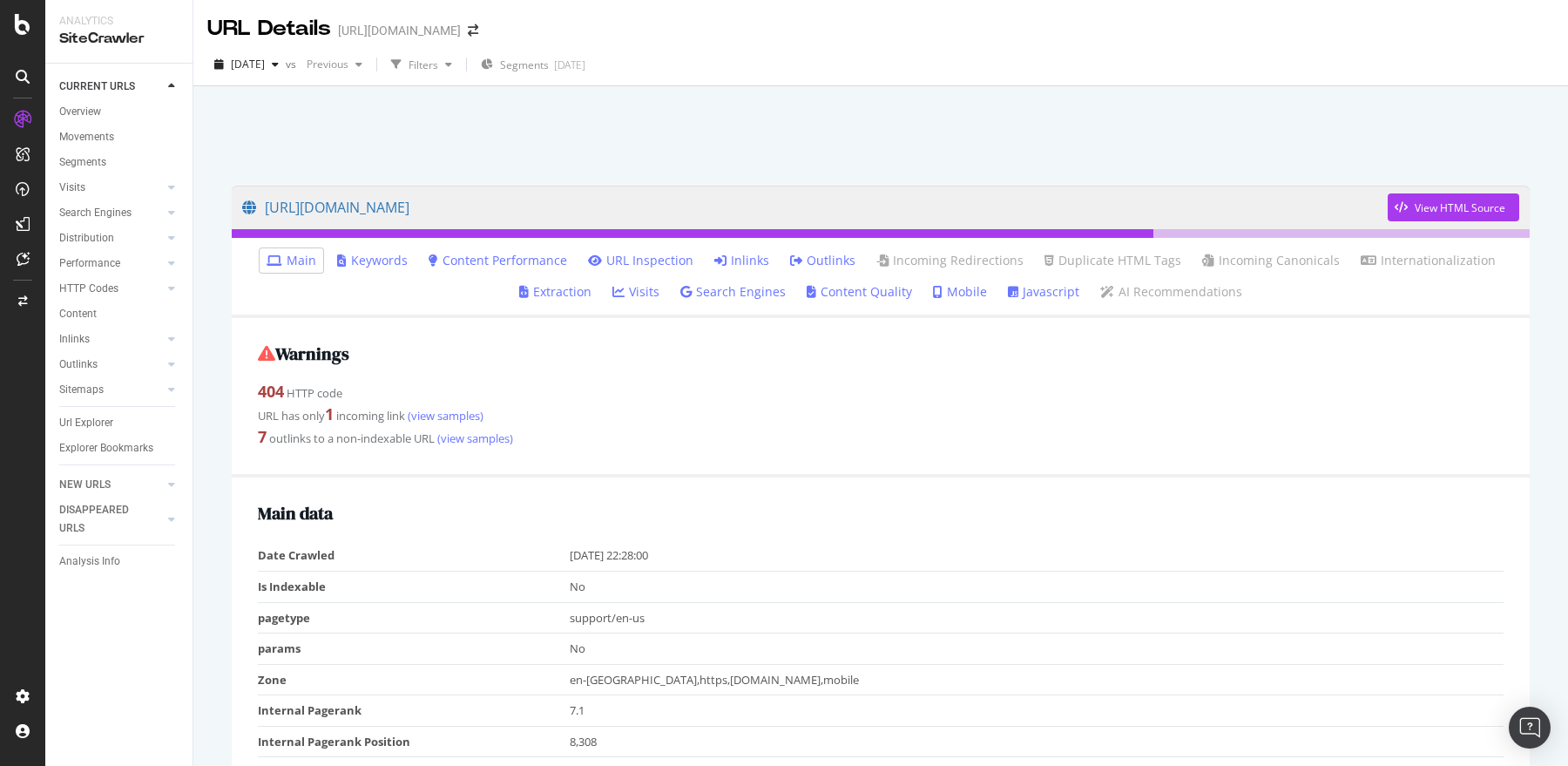
click at [745, 259] on link "Inlinks" at bounding box center [742, 261] width 55 height 18
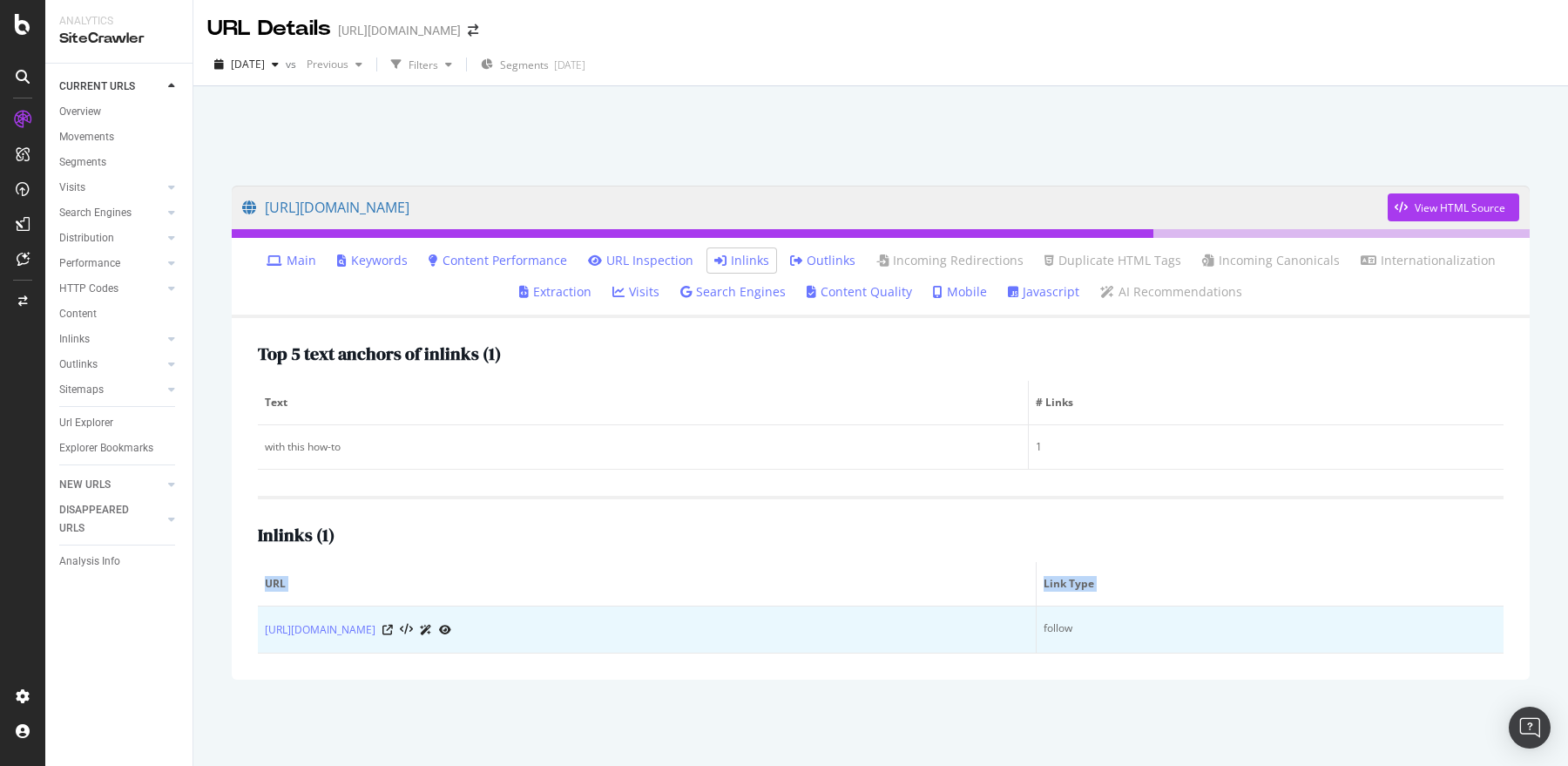
drag, startPoint x: 515, startPoint y: 574, endPoint x: 605, endPoint y: 615, distance: 98.9
click at [605, 615] on table "URL Link Type https://support.sproutsocial.com/hc/en-us/articles/26359409129229…" at bounding box center [881, 607] width 1246 height 92
click at [376, 635] on link "https://support.sproutsocial.com/hc/en-us/articles/26359409129229-May-2024" at bounding box center [320, 631] width 110 height 18
click at [393, 625] on icon at bounding box center [388, 631] width 11 height 11
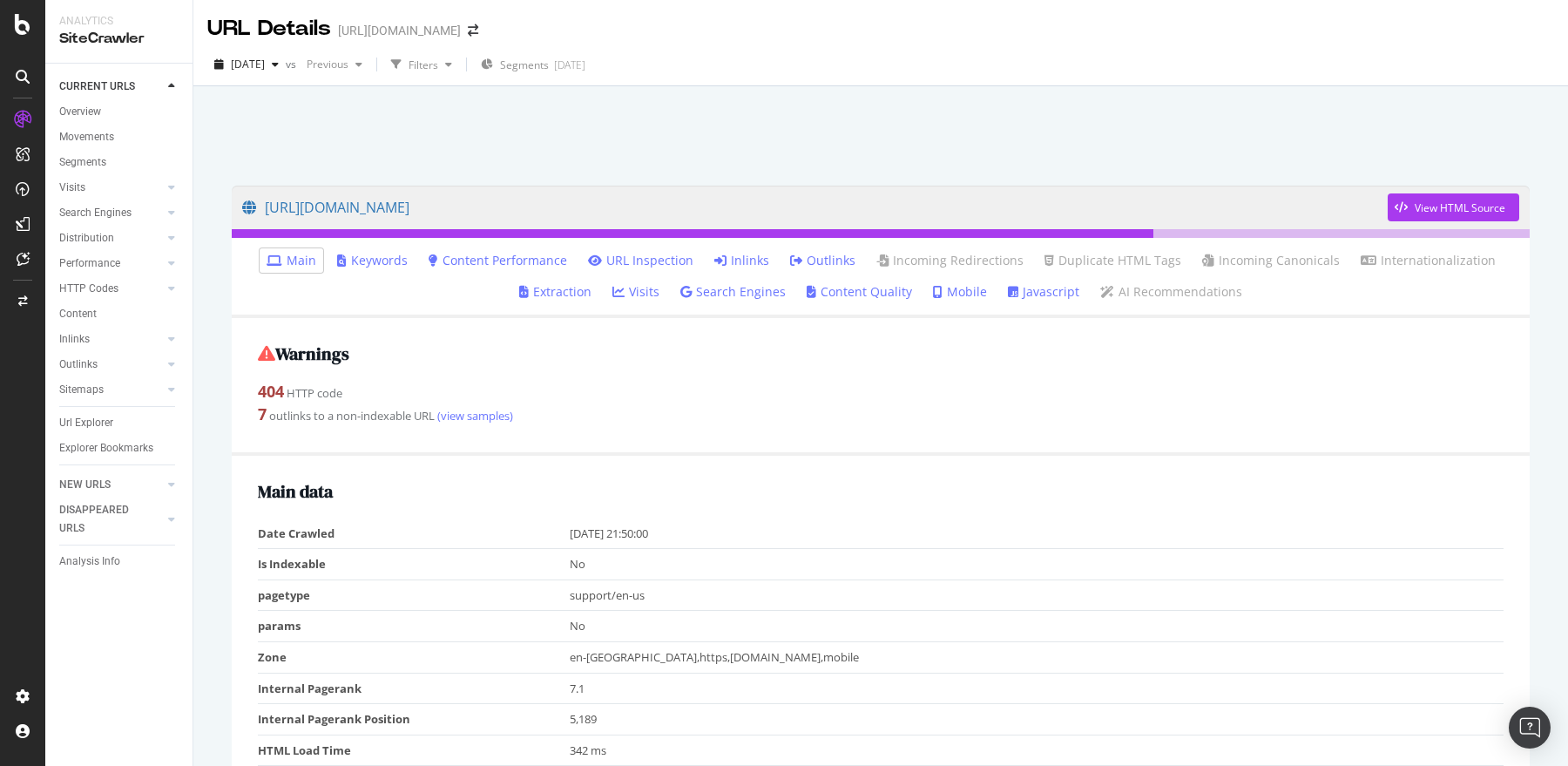
click at [737, 265] on link "Inlinks" at bounding box center [742, 261] width 55 height 18
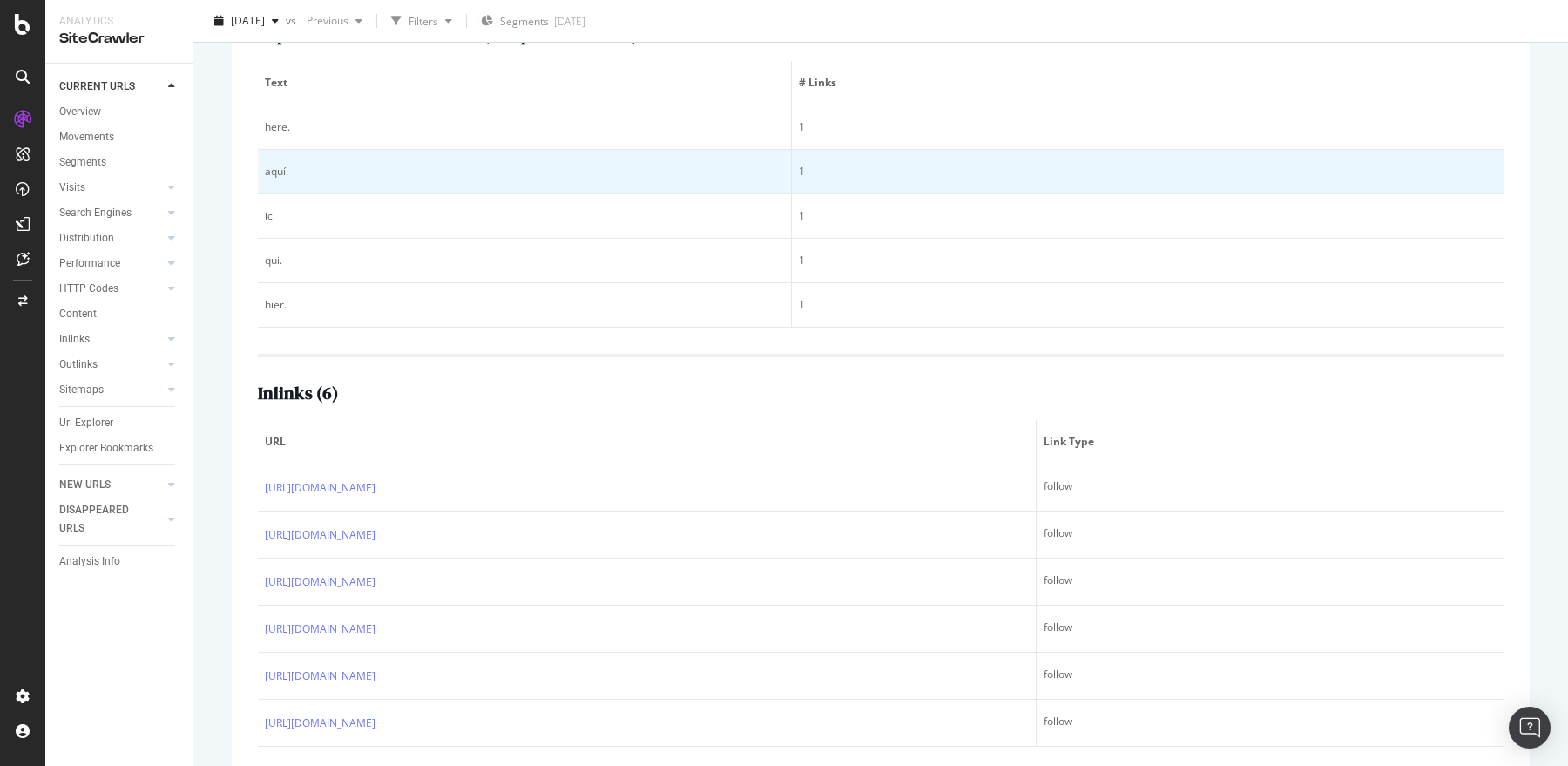
scroll to position [340, 0]
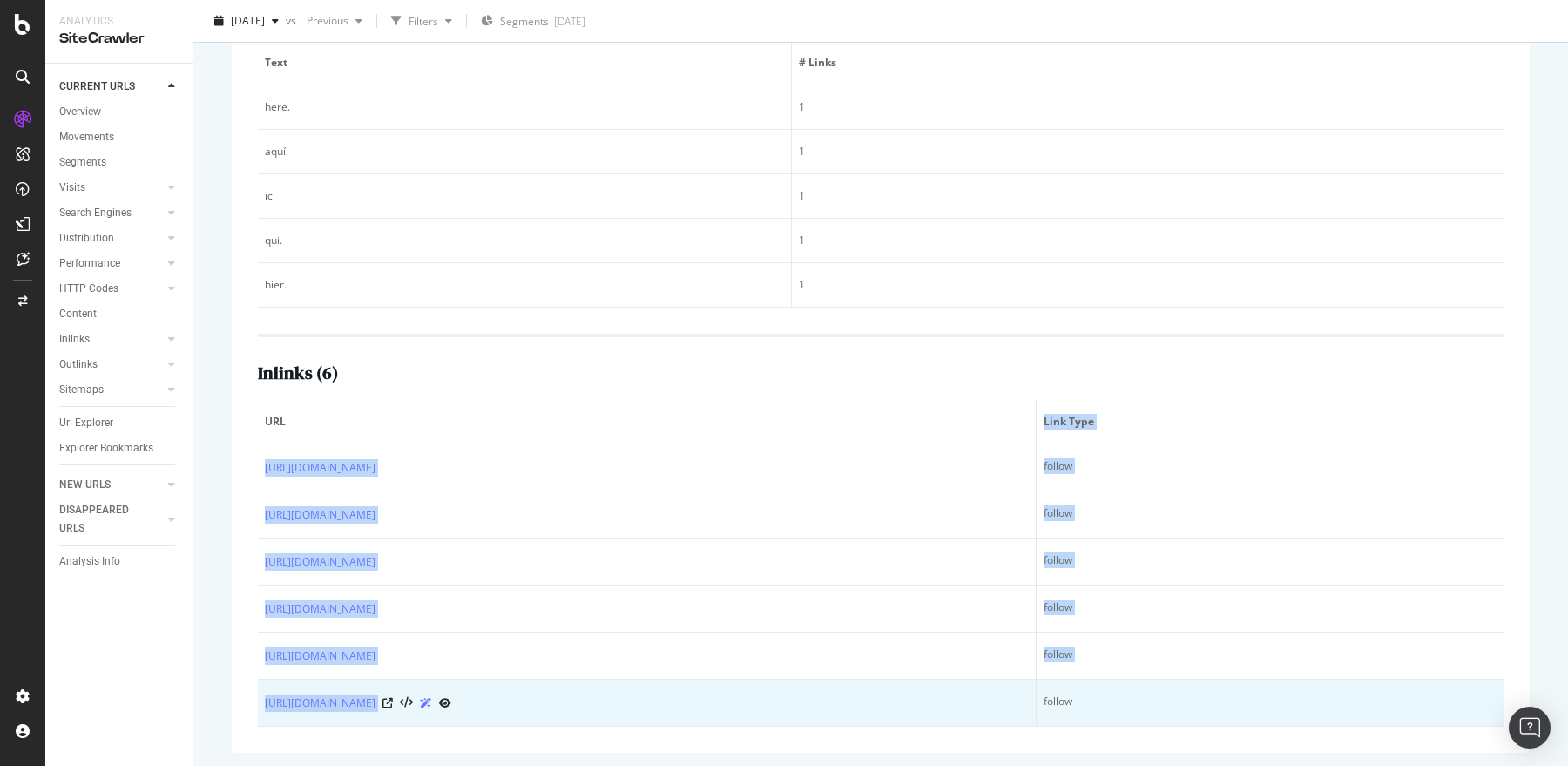
drag, startPoint x: 568, startPoint y: 428, endPoint x: 598, endPoint y: 693, distance: 266.7
click at [598, 693] on table "URL Link Type [URL][DOMAIN_NAME] follow [URL][DOMAIN_NAME] follow [URL][DOMAIN_…" at bounding box center [881, 563] width 1246 height 327
copy table "Link Type [URL][DOMAIN_NAME] follow [URL][DOMAIN_NAME] follow [URL][DOMAIN_NAME…"
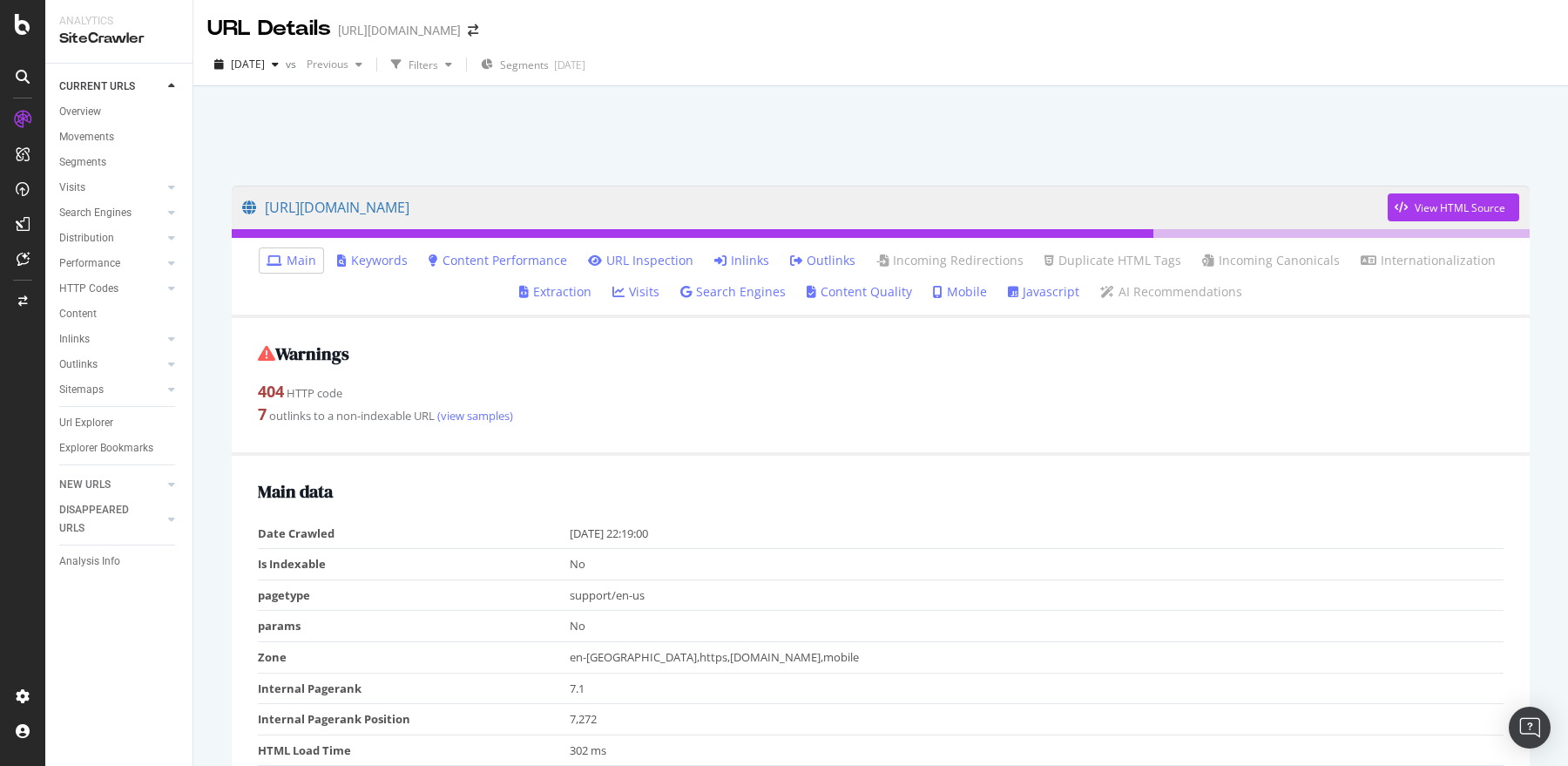
click at [742, 262] on link "Inlinks" at bounding box center [742, 261] width 55 height 18
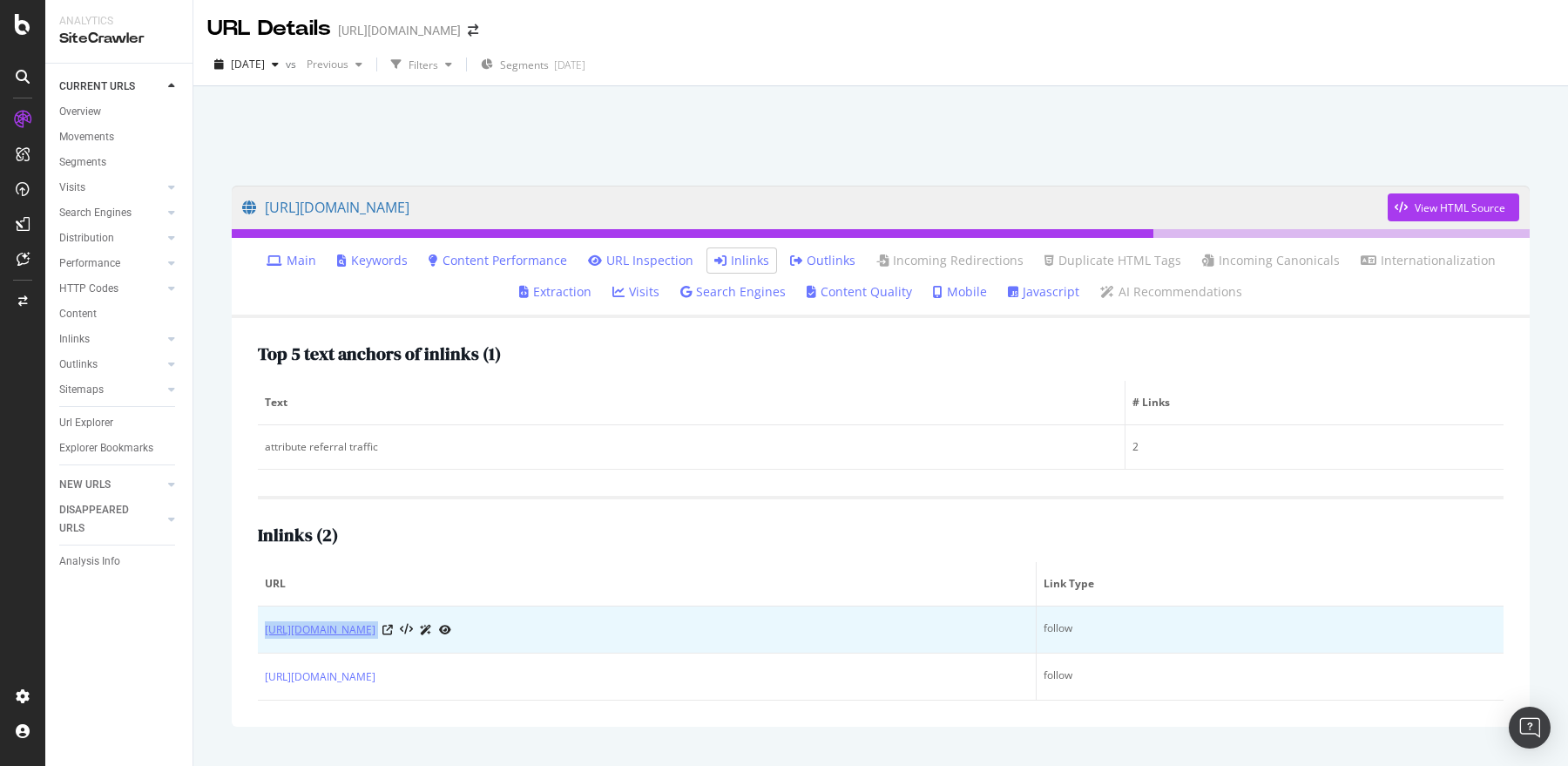
drag, startPoint x: 600, startPoint y: 612, endPoint x: 264, endPoint y: 634, distance: 336.7
click at [264, 634] on td "[URL][DOMAIN_NAME]" at bounding box center [647, 630] width 779 height 47
copy div "[URL][DOMAIN_NAME]"
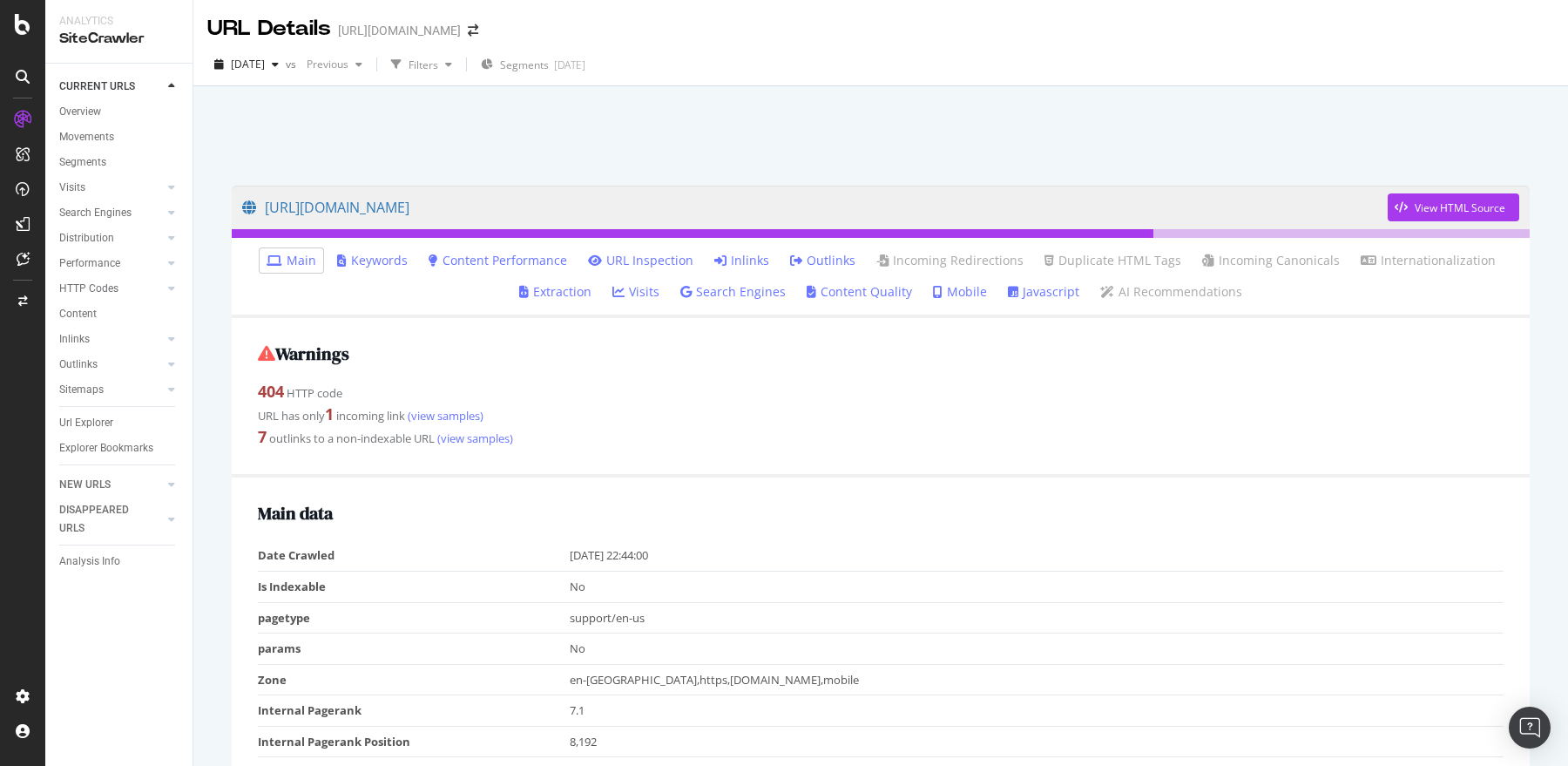
click at [744, 258] on link "Inlinks" at bounding box center [742, 261] width 55 height 18
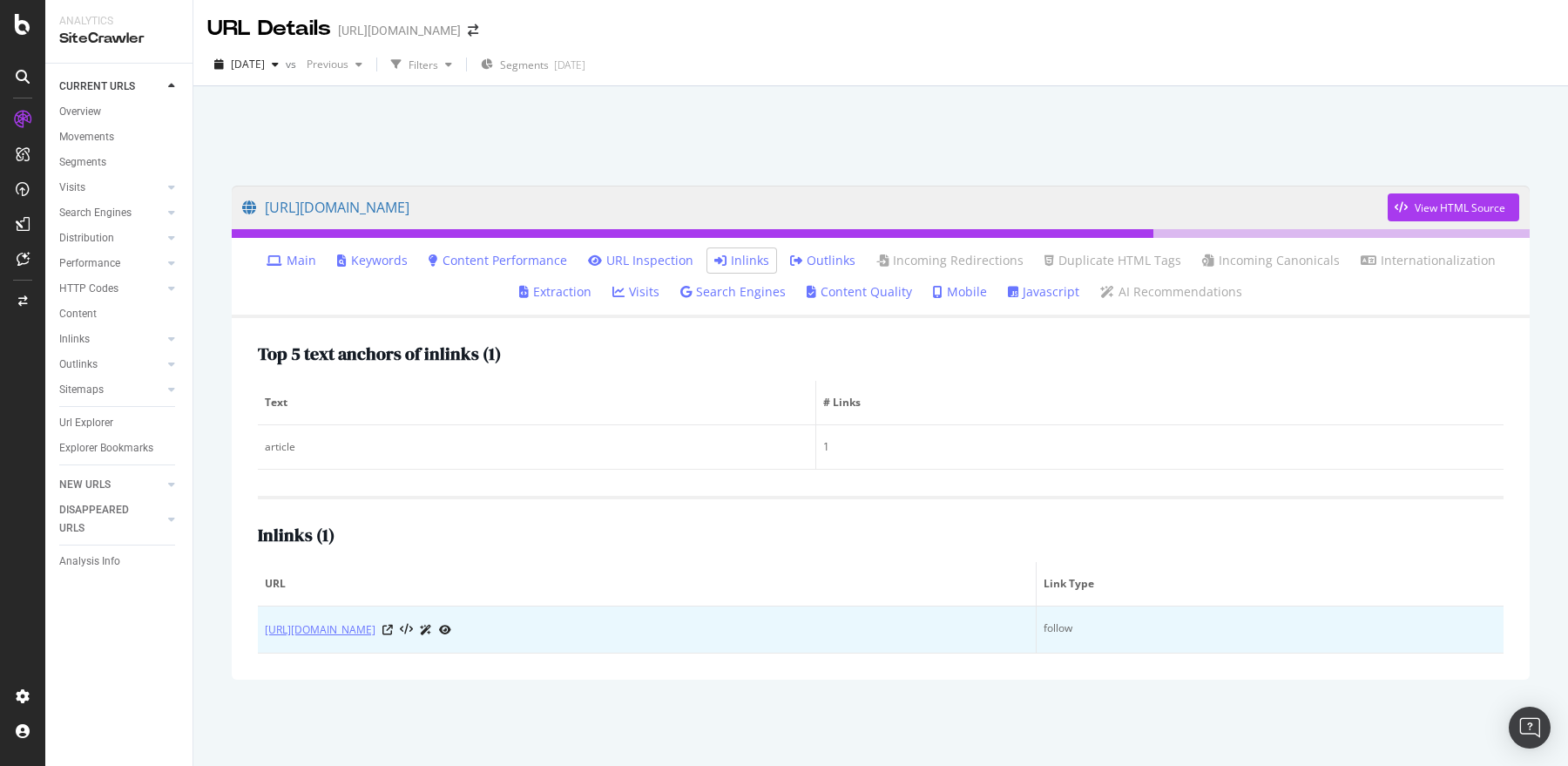
drag, startPoint x: 663, startPoint y: 589, endPoint x: 929, endPoint y: 636, distance: 270.1
click at [929, 636] on table "URL Link Type https://support.sproutsocial.com/hc/en-us/articles/360015715331-W…" at bounding box center [881, 607] width 1246 height 92
copy table "Link Type https://support.sproutsocial.com/hc/en-us/articles/360015715331-What-…"
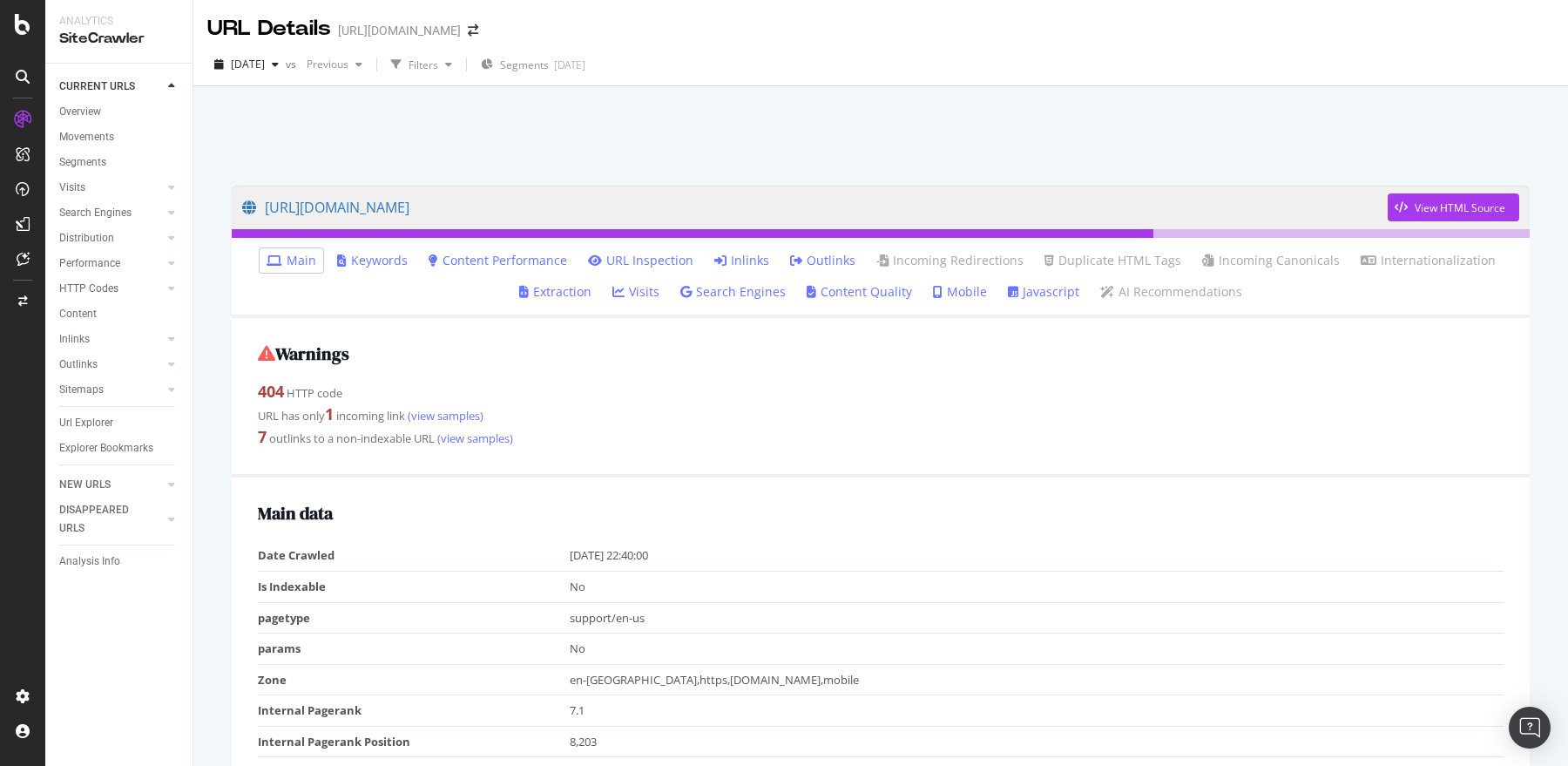
click at [744, 260] on link "Inlinks" at bounding box center [742, 261] width 55 height 18
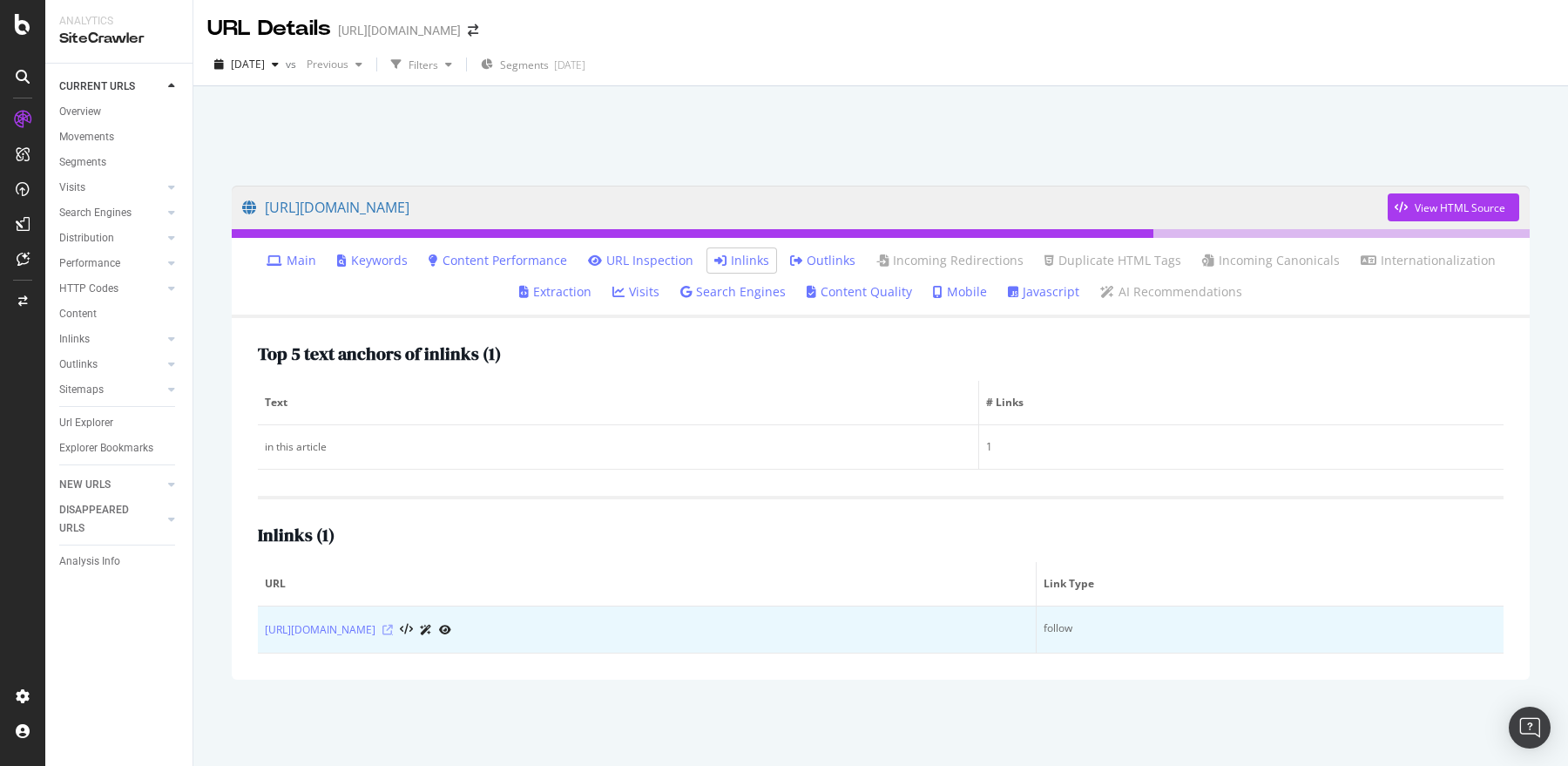
click at [393, 631] on icon at bounding box center [388, 631] width 11 height 11
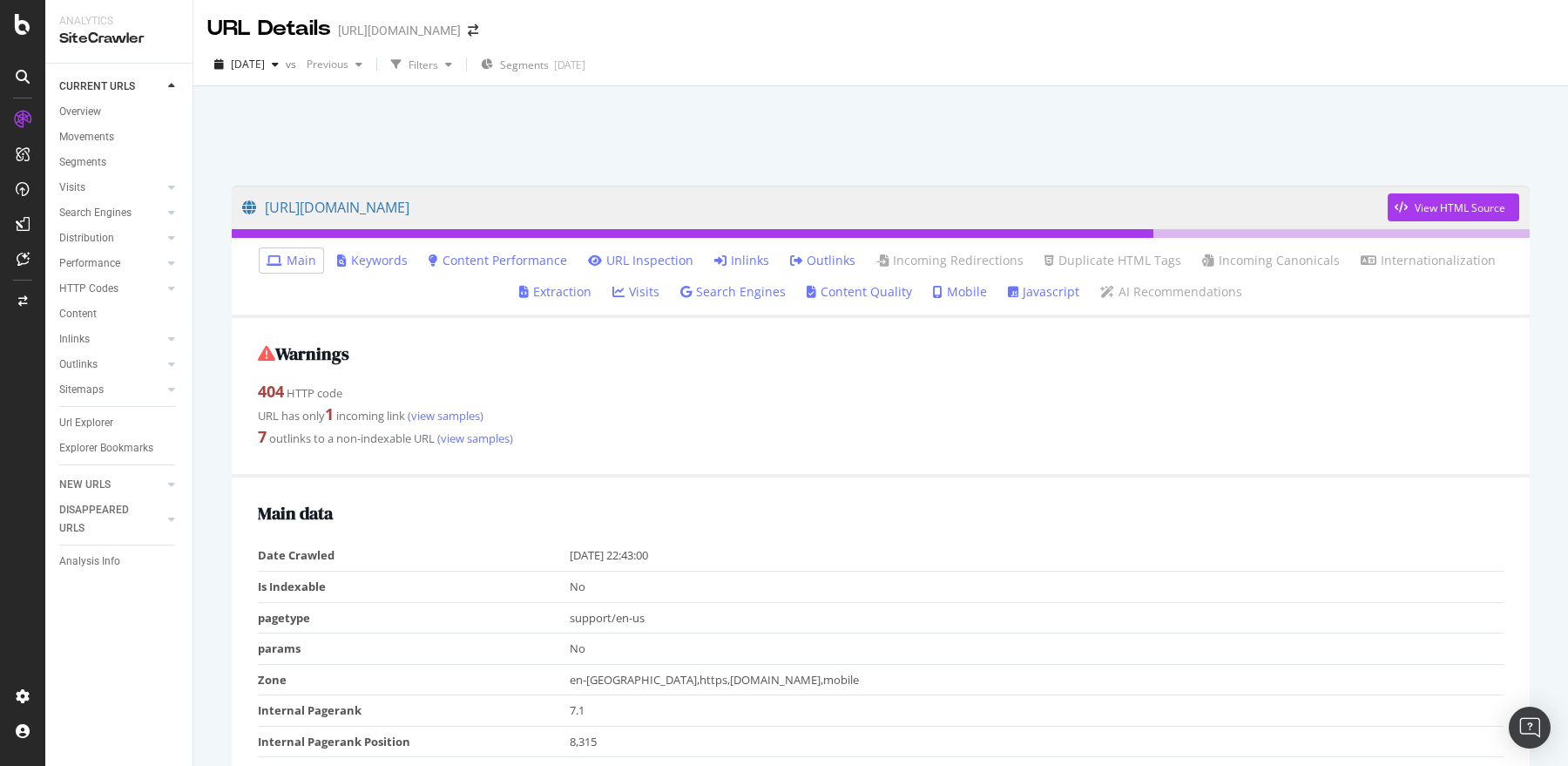
click at [743, 265] on link "Inlinks" at bounding box center [742, 261] width 55 height 18
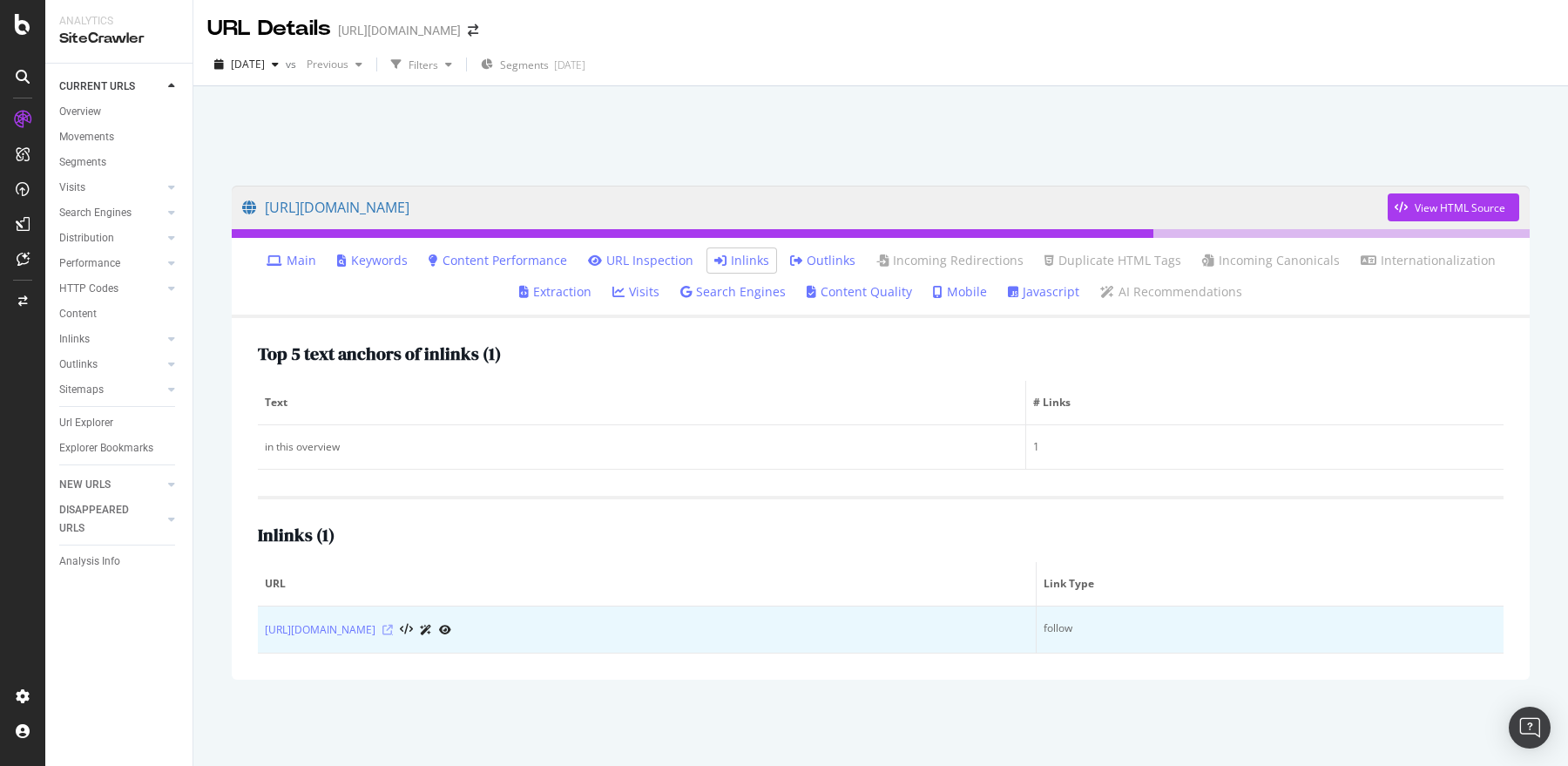
click at [393, 626] on icon at bounding box center [388, 631] width 11 height 11
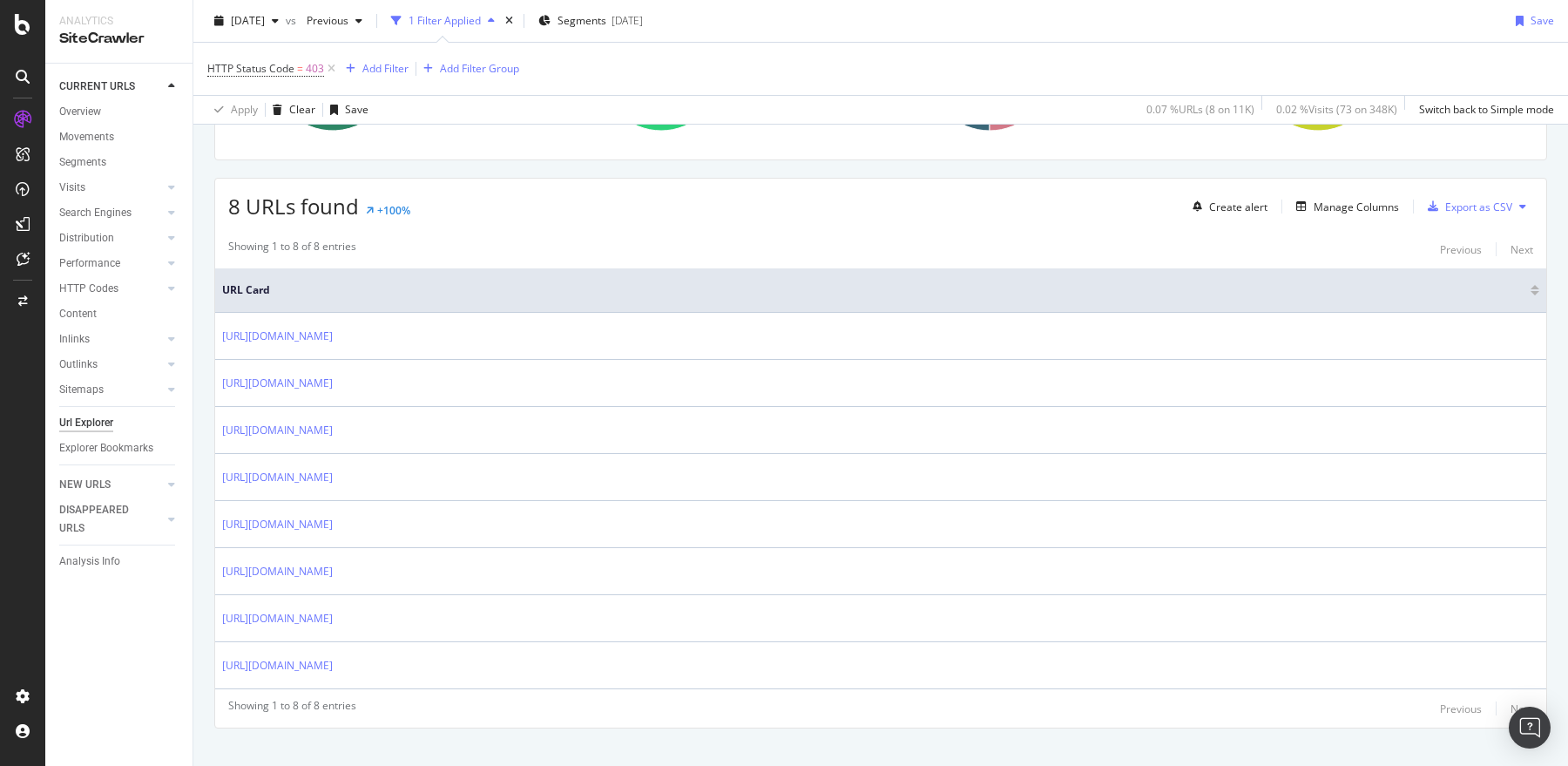
scroll to position [275, 0]
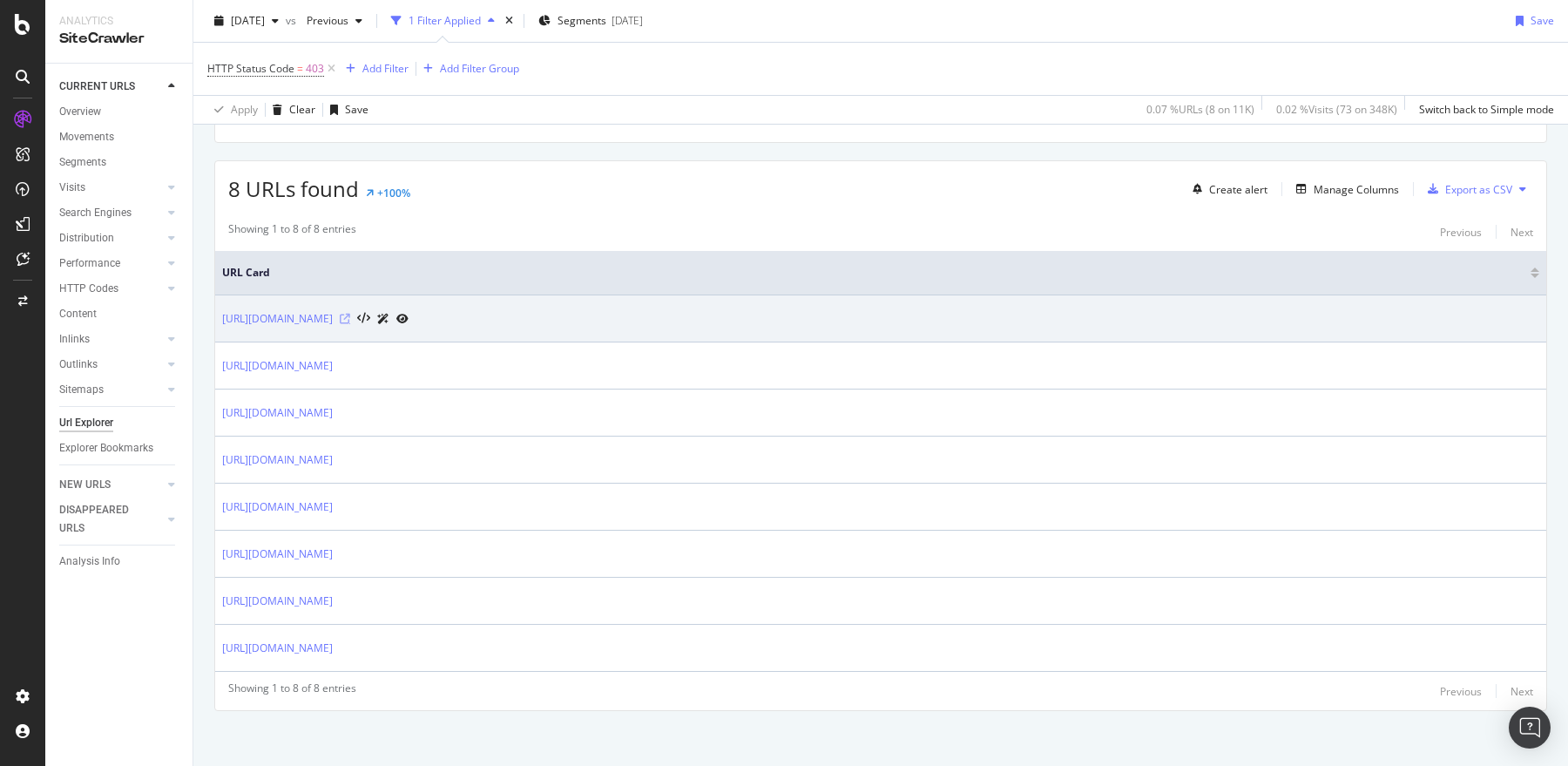
click at [350, 315] on icon at bounding box center [345, 319] width 11 height 11
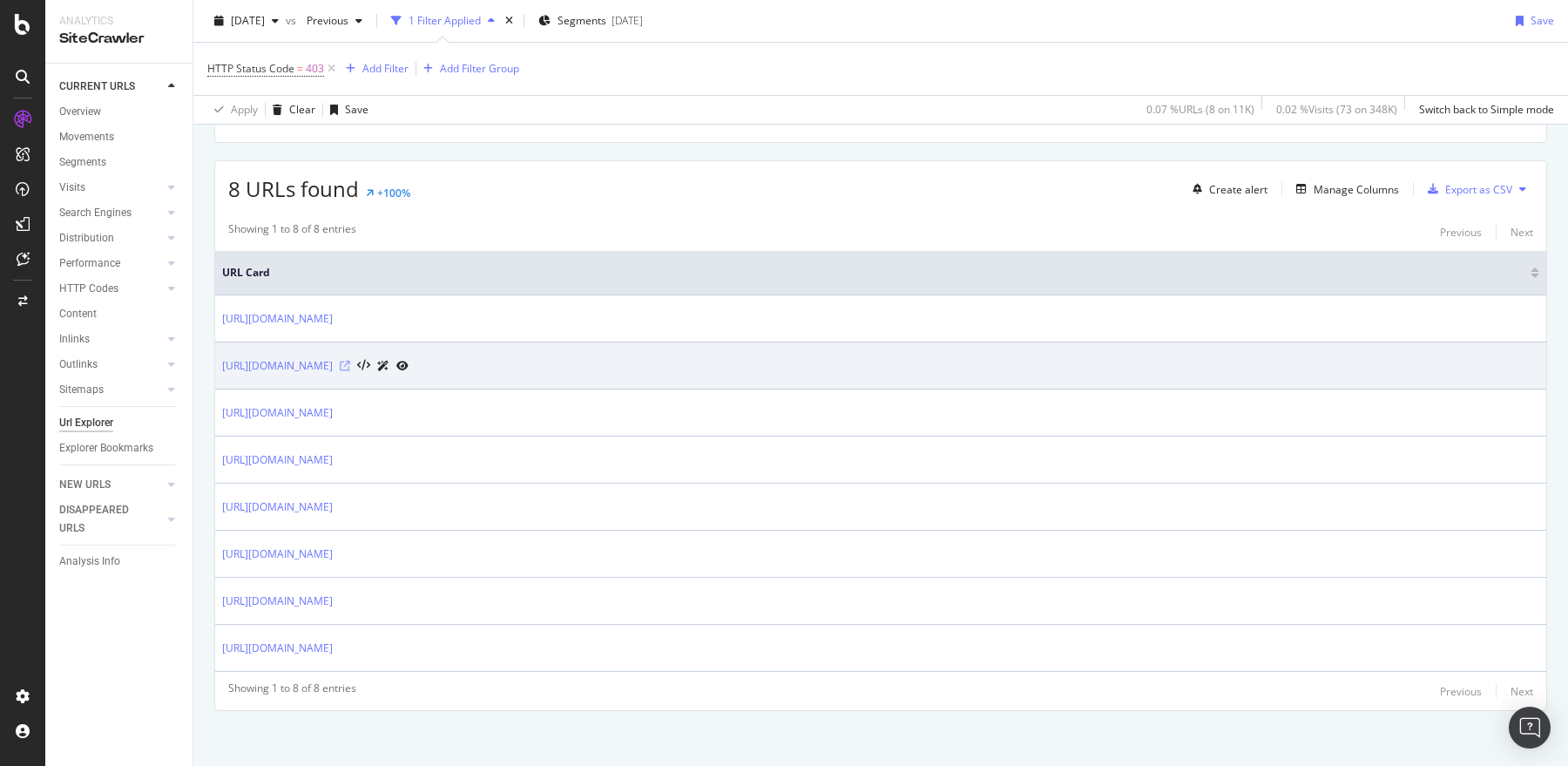
click at [350, 361] on icon at bounding box center [345, 366] width 11 height 11
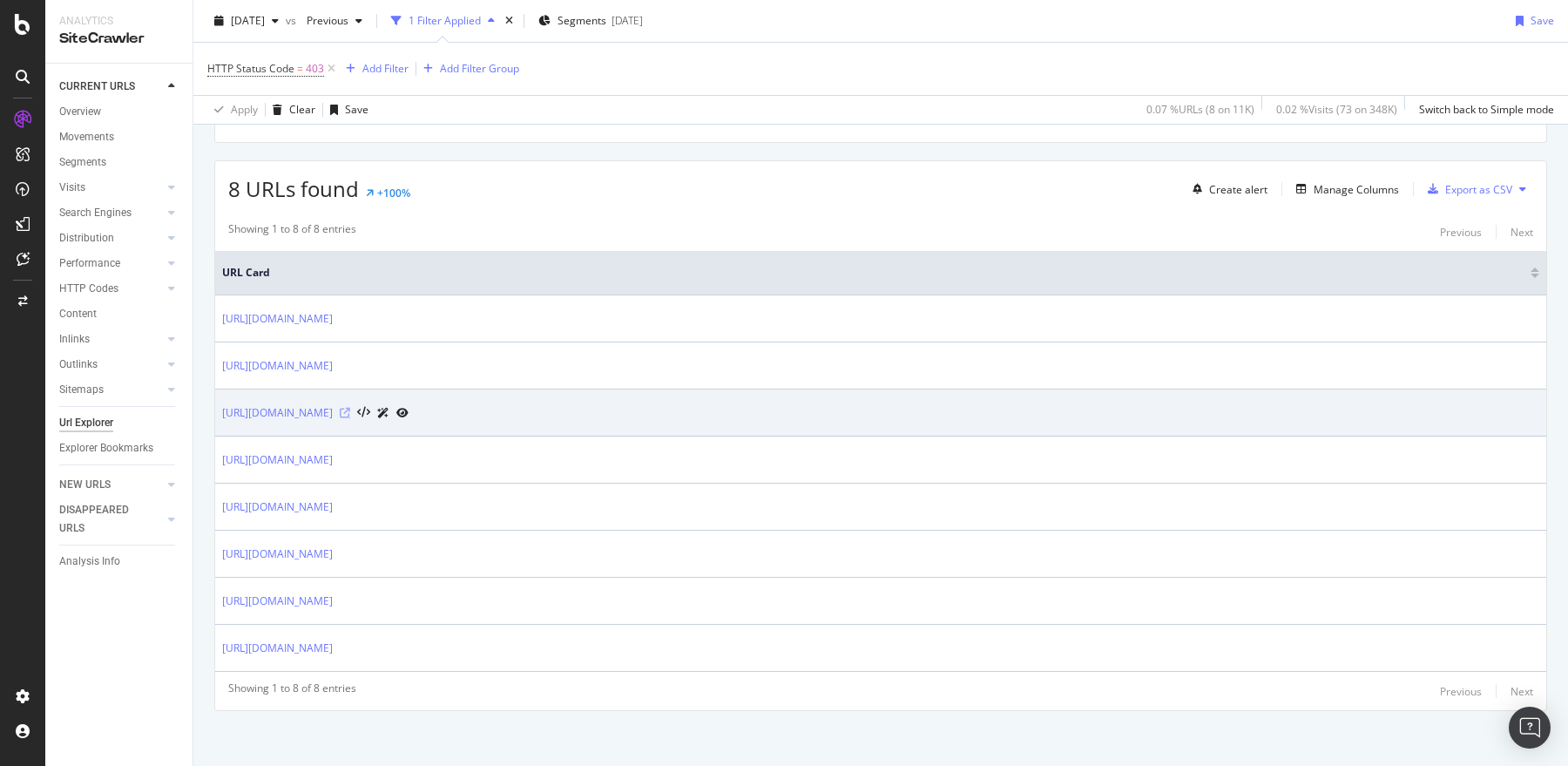
click at [350, 408] on icon at bounding box center [345, 413] width 11 height 11
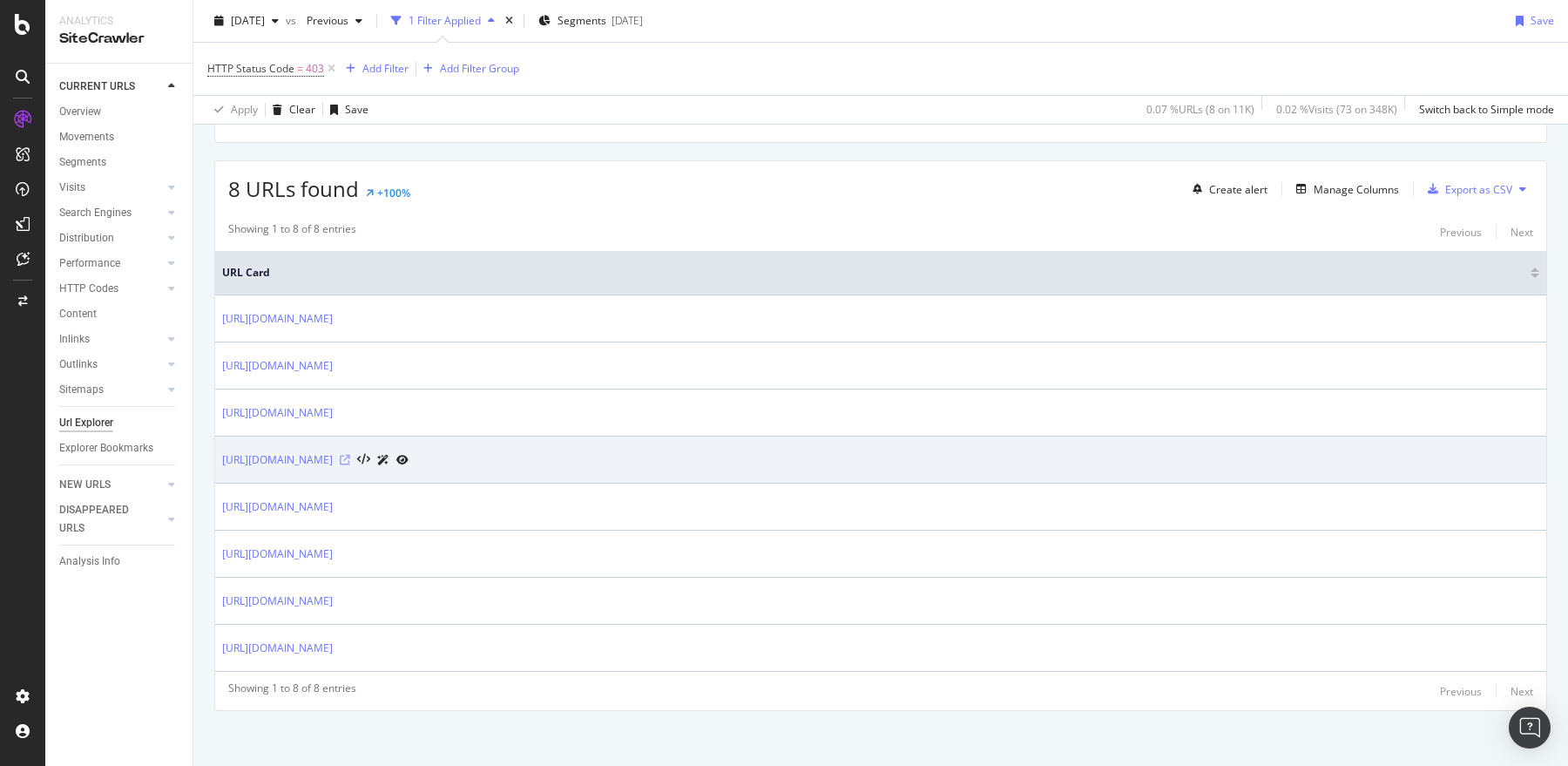
click at [350, 457] on icon at bounding box center [345, 460] width 11 height 11
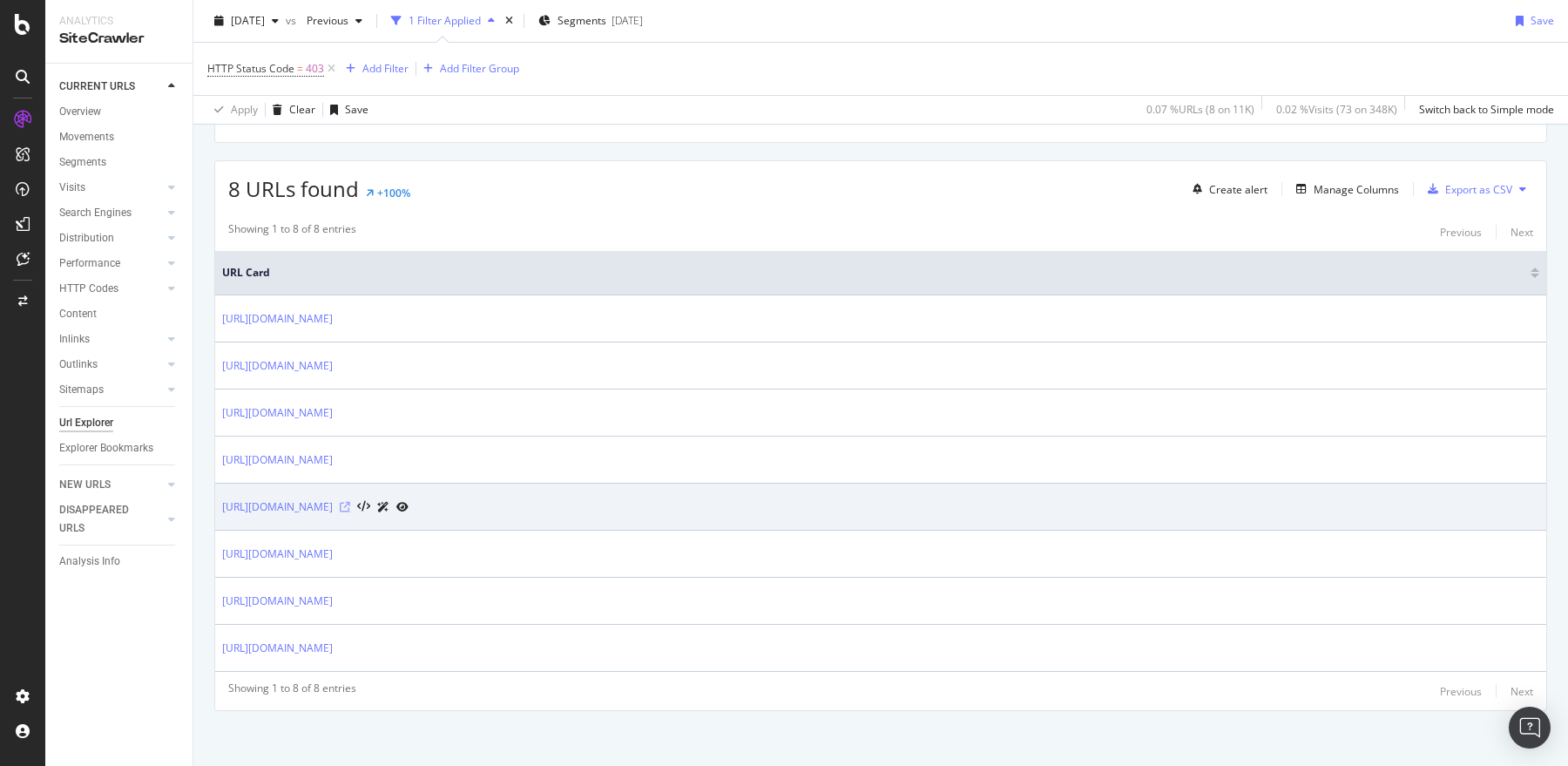
click at [350, 502] on icon at bounding box center [345, 508] width 11 height 11
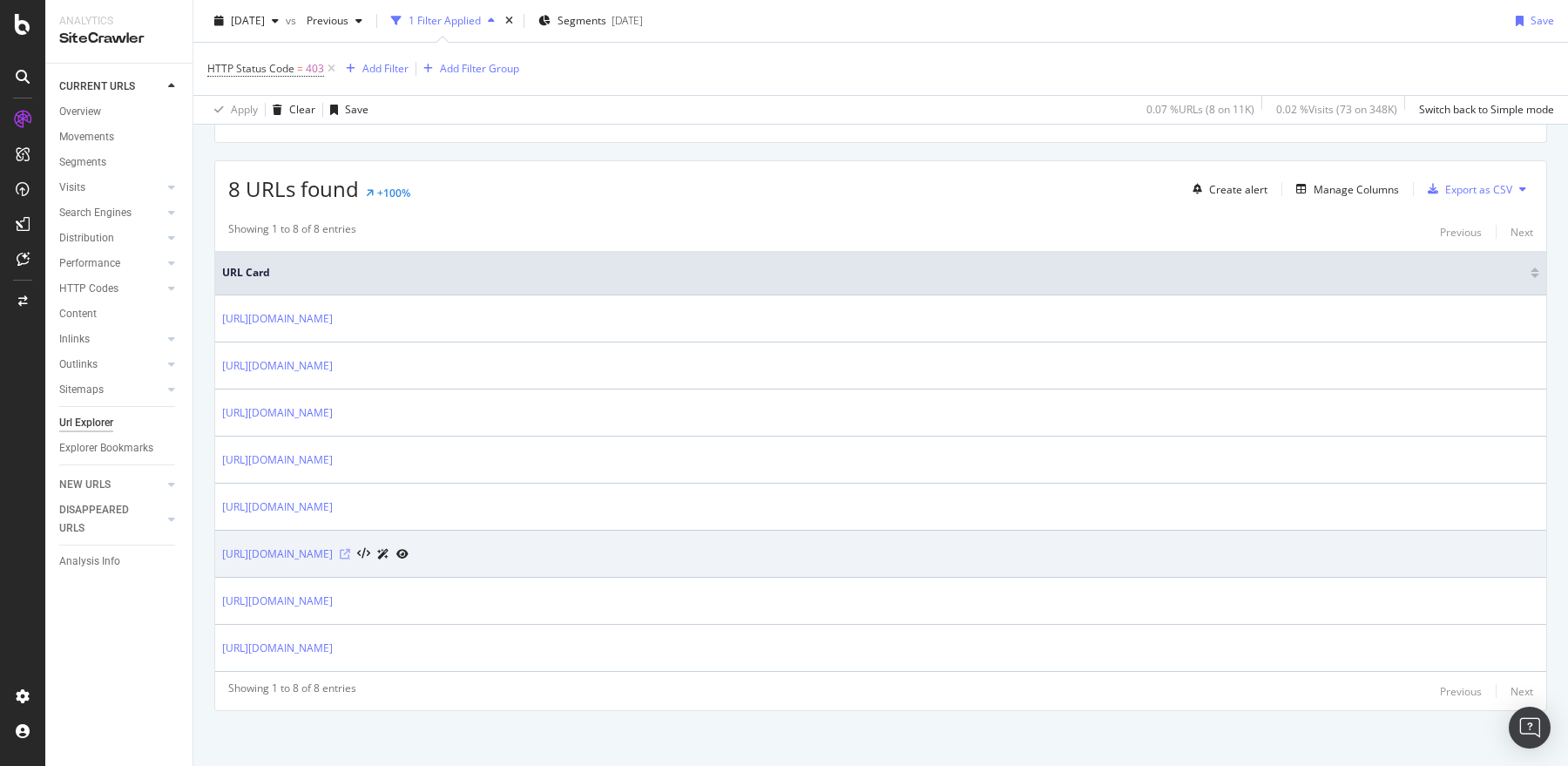
click at [350, 549] on icon at bounding box center [345, 554] width 11 height 11
